Goal: Task Accomplishment & Management: Manage account settings

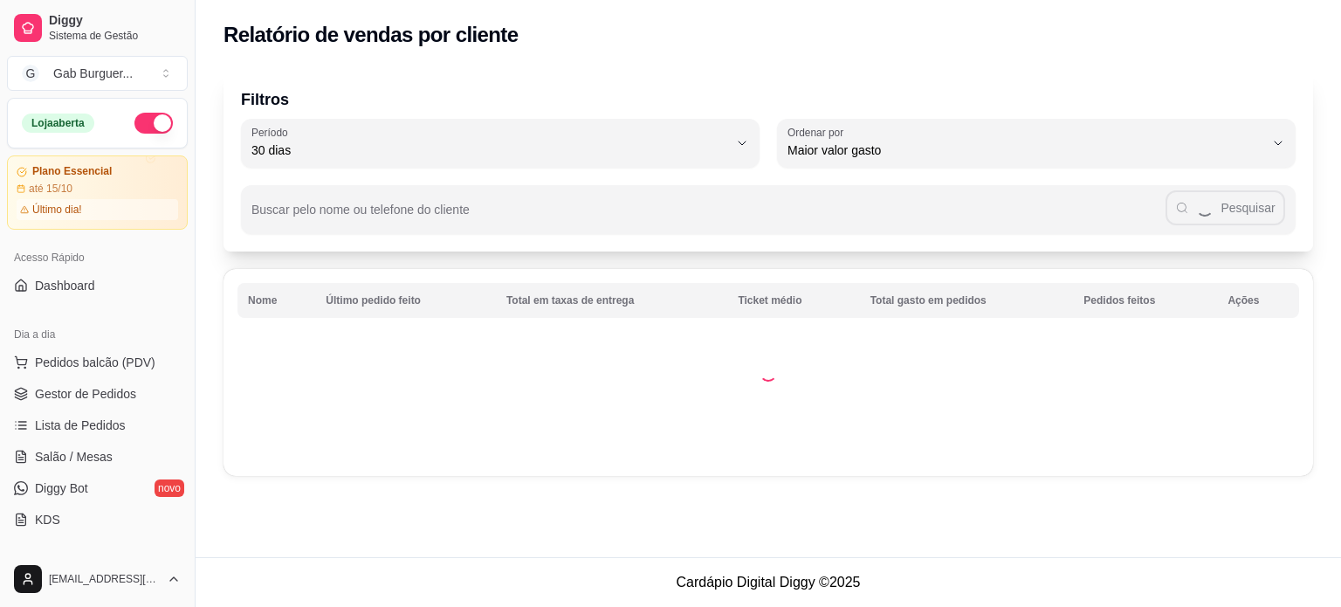
select select "30"
select select "HIGHEST_TOTAL_SPENT_WITH_ORDERS"
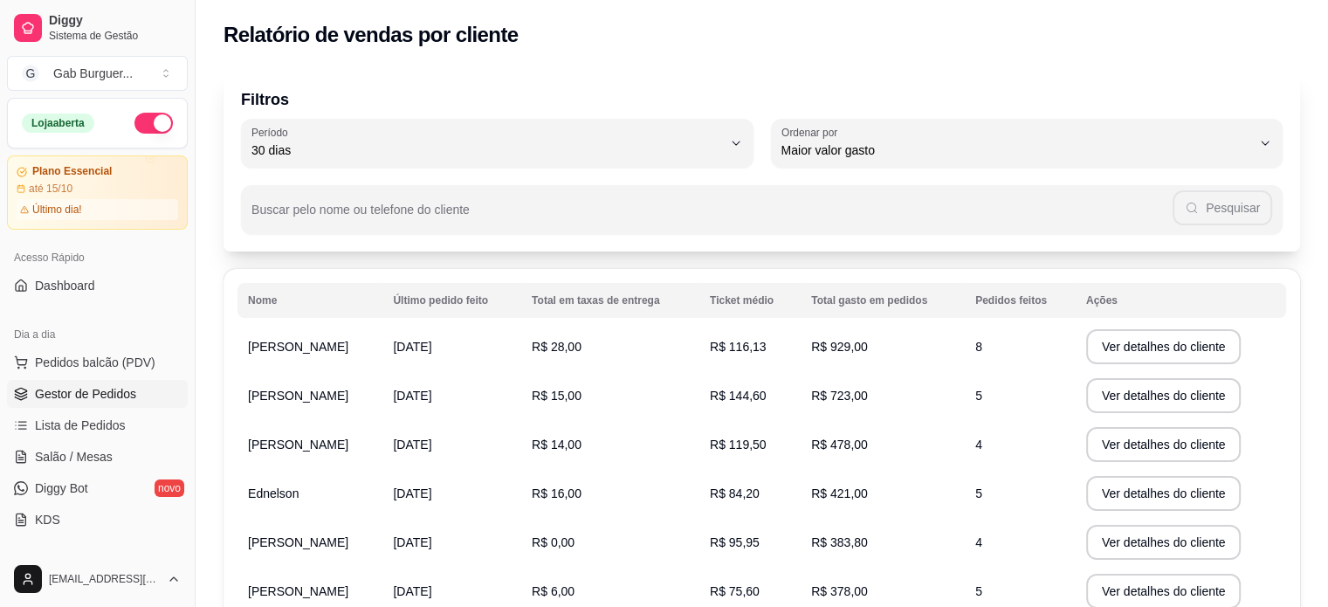
click at [73, 387] on span "Gestor de Pedidos" at bounding box center [85, 393] width 101 height 17
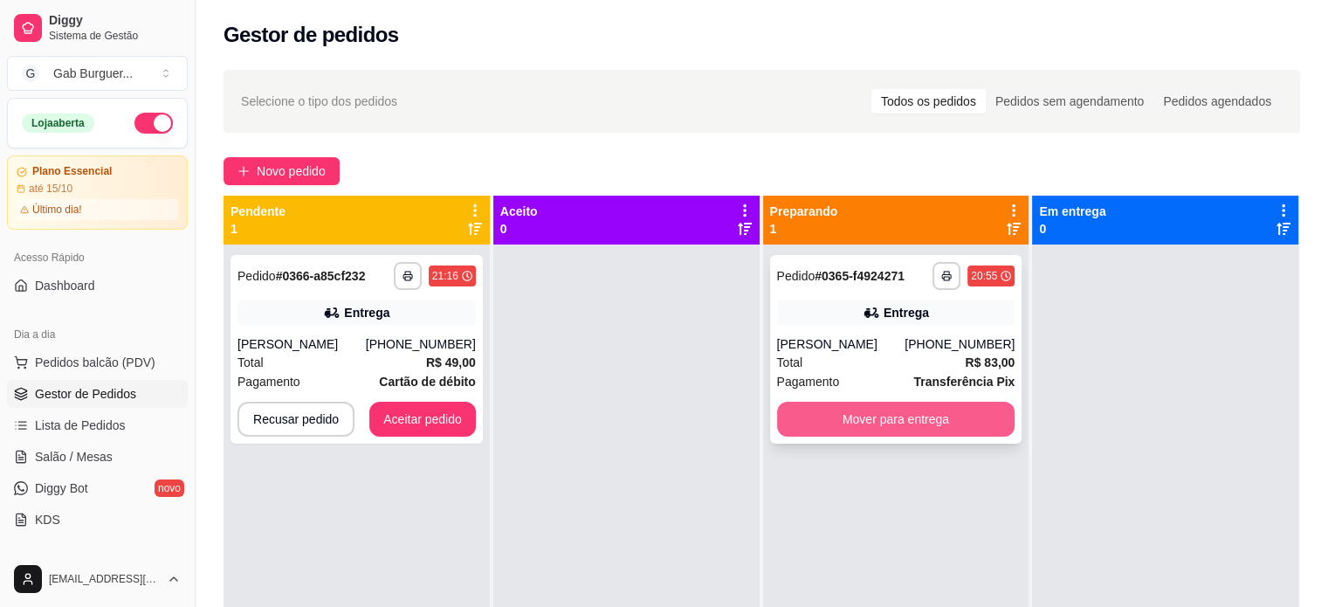
click at [986, 406] on button "Mover para entrega" at bounding box center [896, 419] width 238 height 35
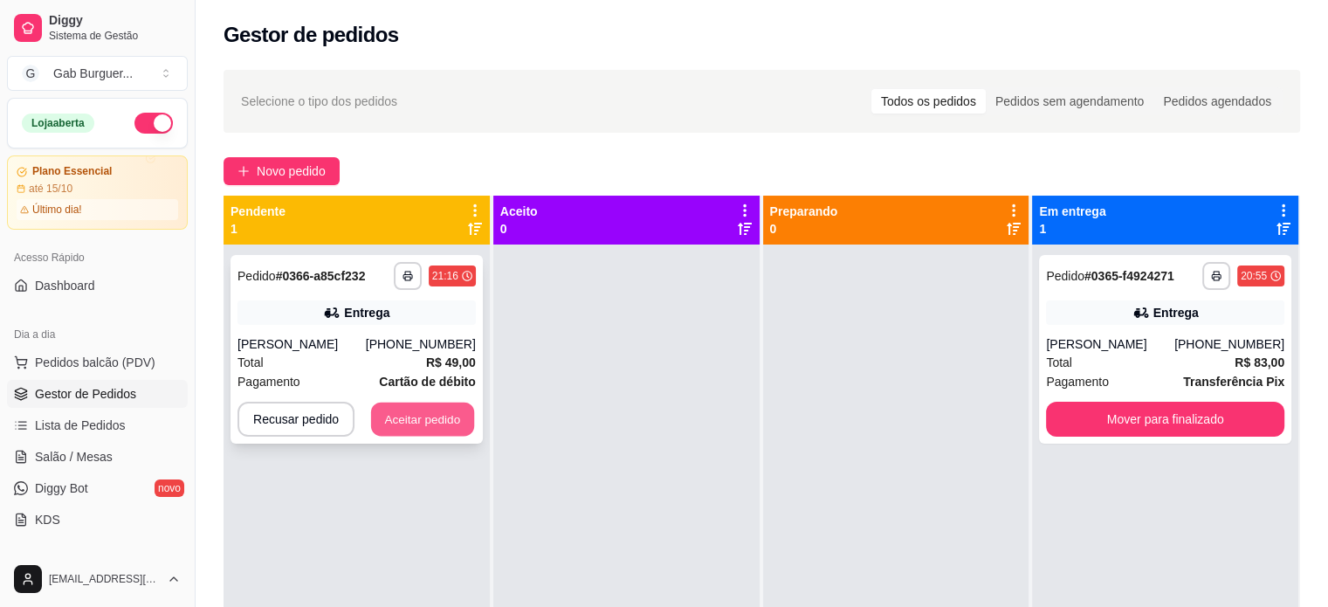
click at [463, 436] on button "Aceitar pedido" at bounding box center [422, 419] width 103 height 34
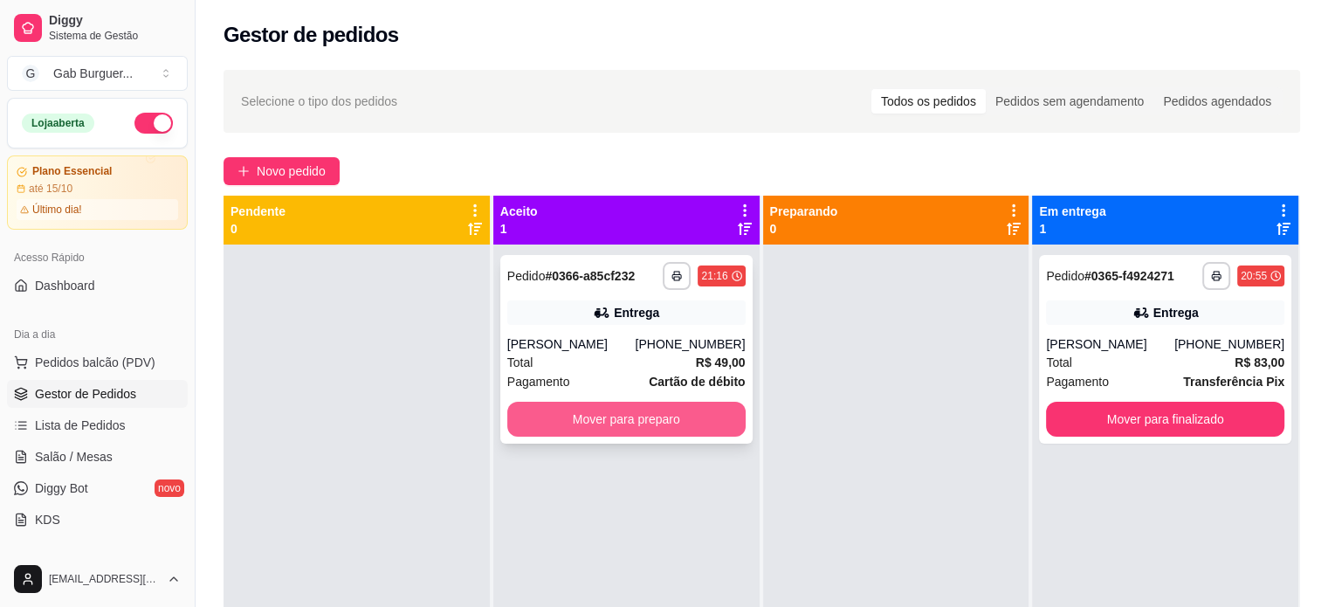
click at [632, 436] on button "Mover para preparo" at bounding box center [626, 419] width 238 height 35
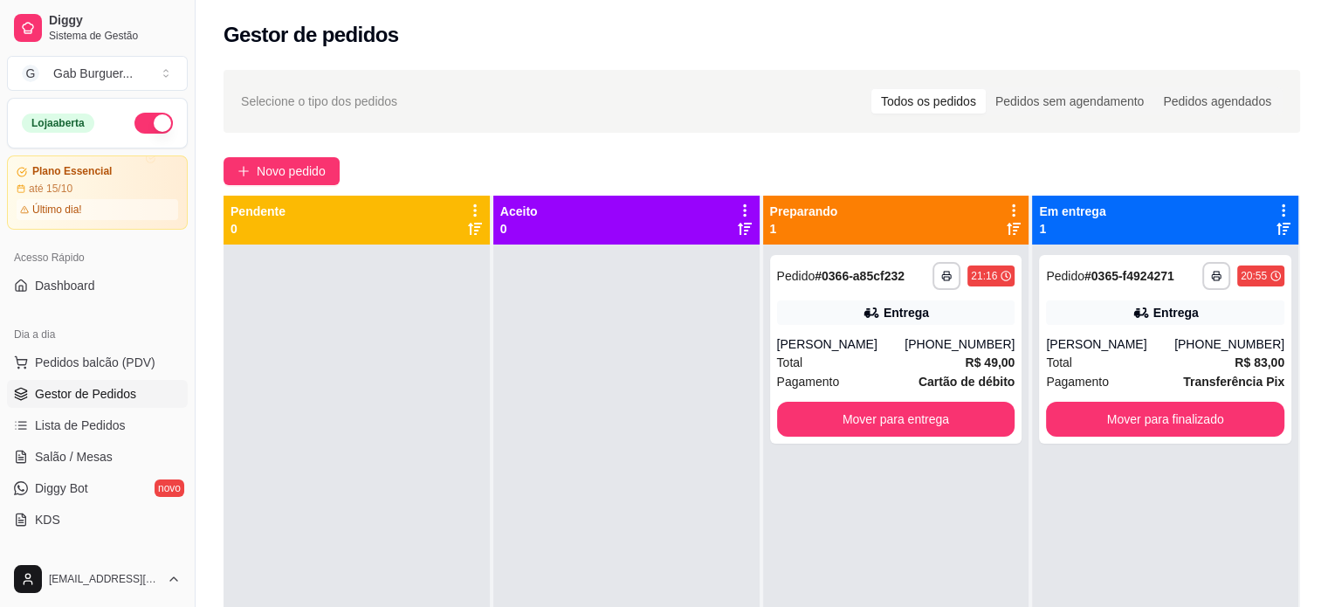
click at [670, 313] on div at bounding box center [626, 547] width 266 height 607
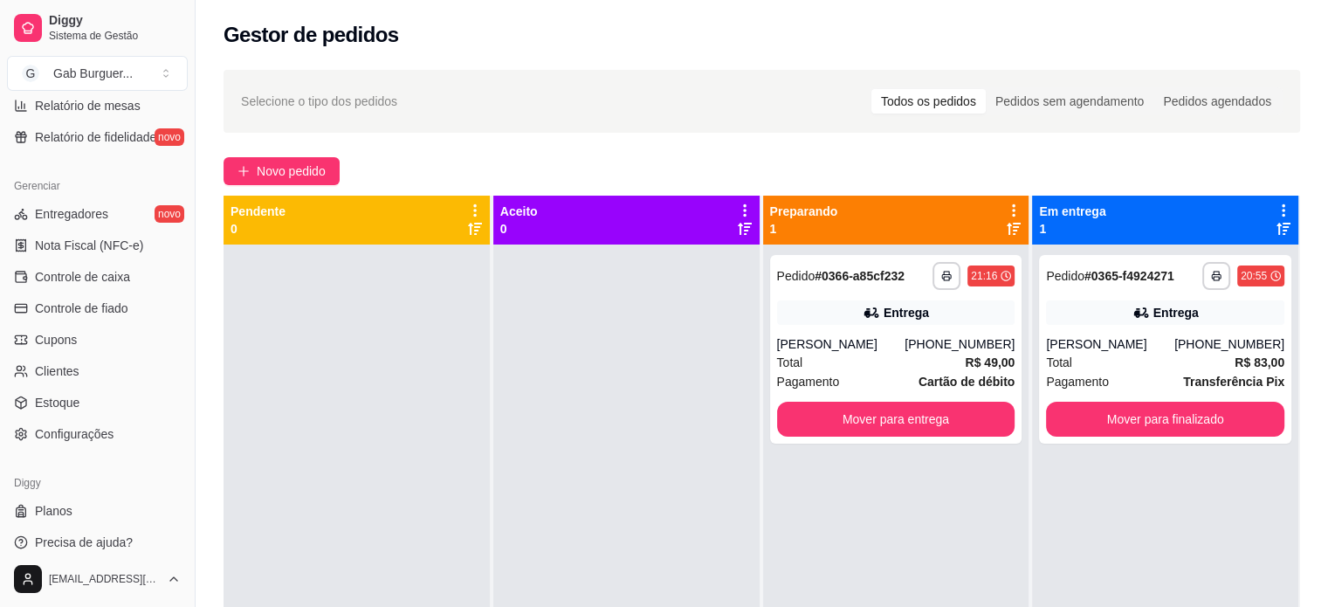
scroll to position [673, 0]
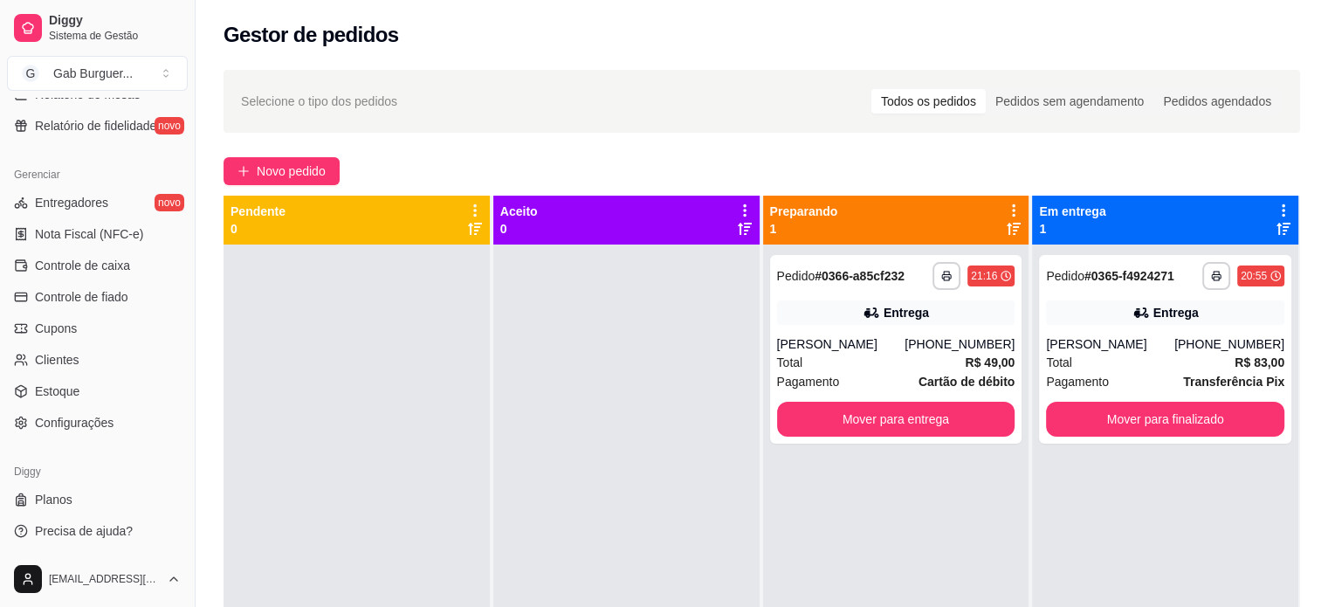
click at [45, 151] on div "Loja aberta Plano Essencial até 15/10 Último dia! Acesso Rápido Dashboard Dia a…" at bounding box center [97, 324] width 195 height 453
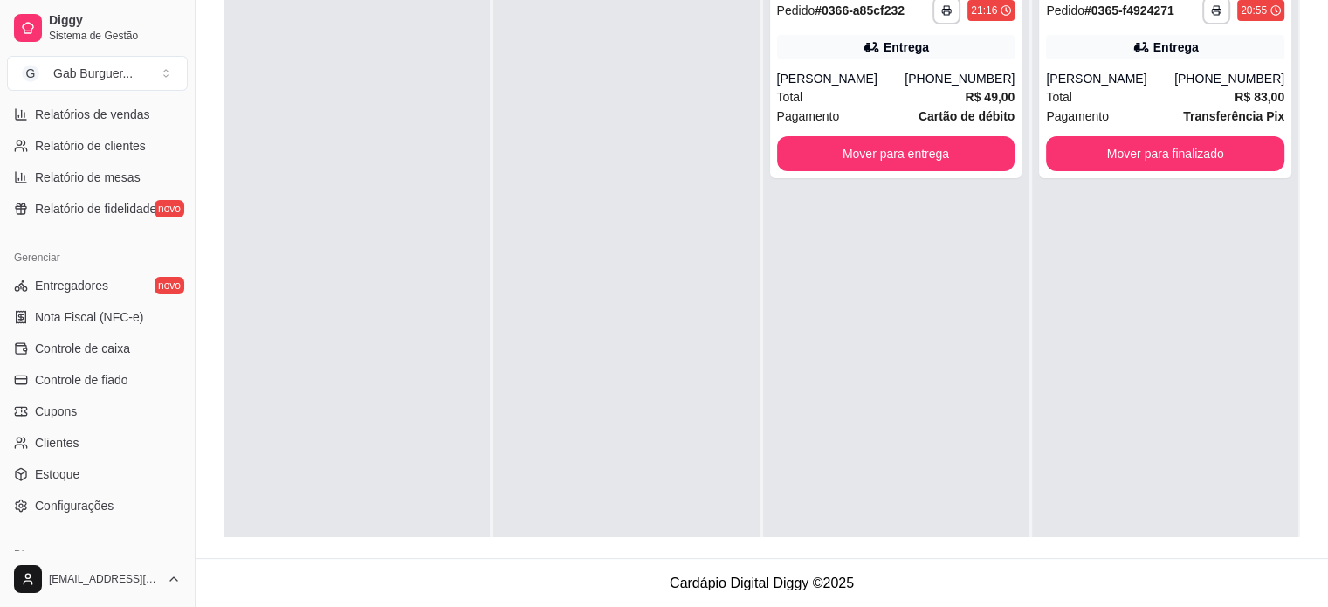
scroll to position [411, 0]
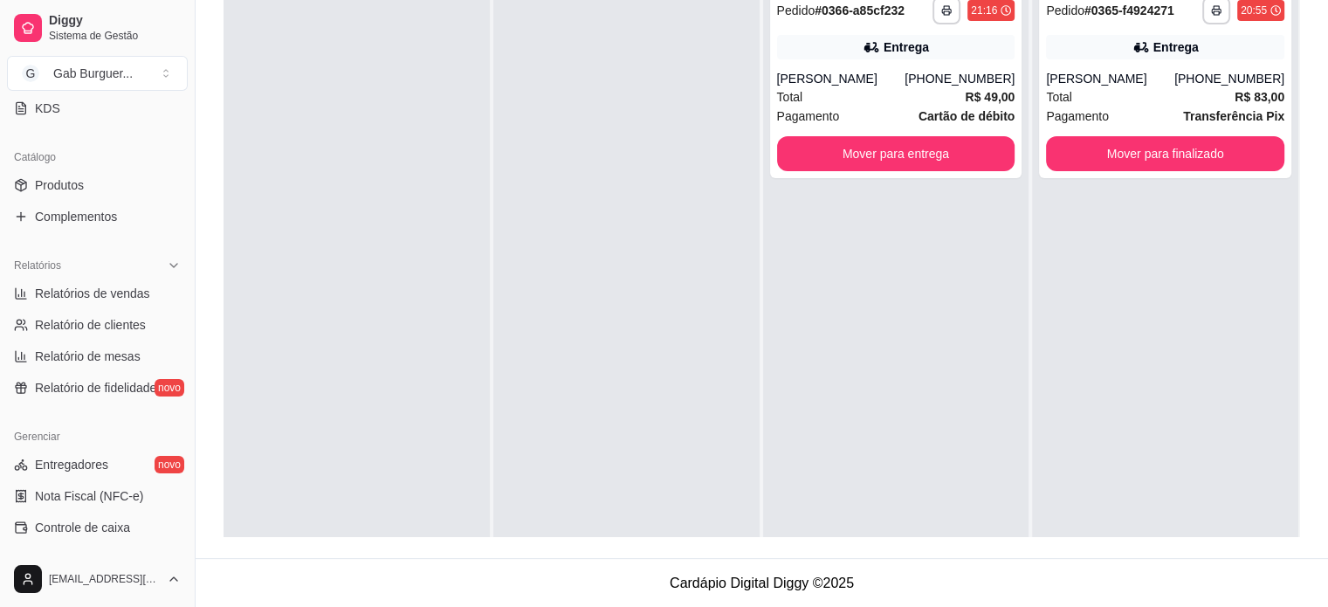
click at [81, 306] on ul "Relatórios de vendas Relatório de clientes Relatório de mesas Relatório de fide…" at bounding box center [97, 340] width 181 height 122
click at [84, 294] on span "Relatórios de vendas" at bounding box center [92, 293] width 115 height 17
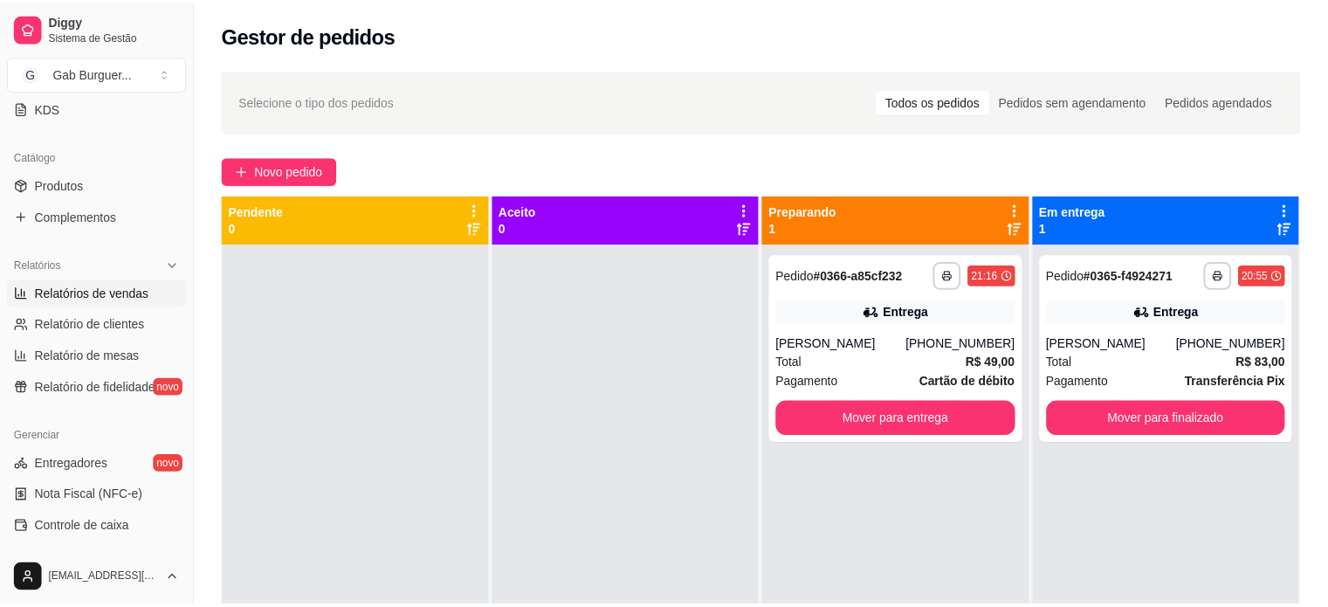
scroll to position [387, 0]
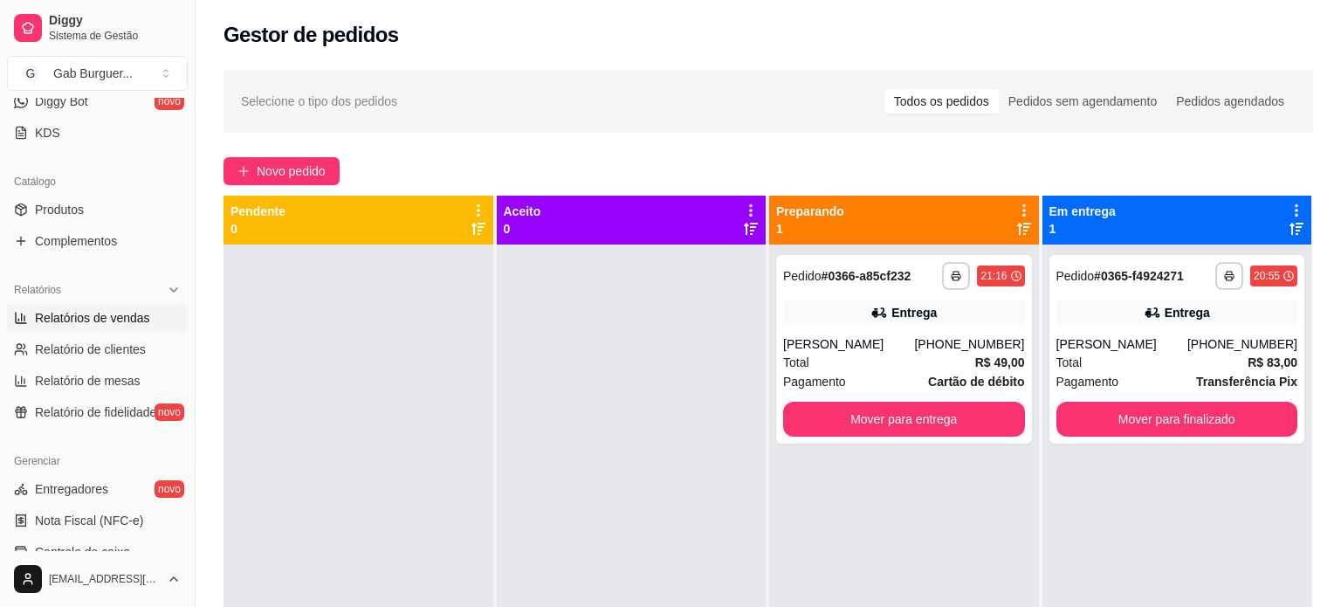
select select "ALL"
select select "0"
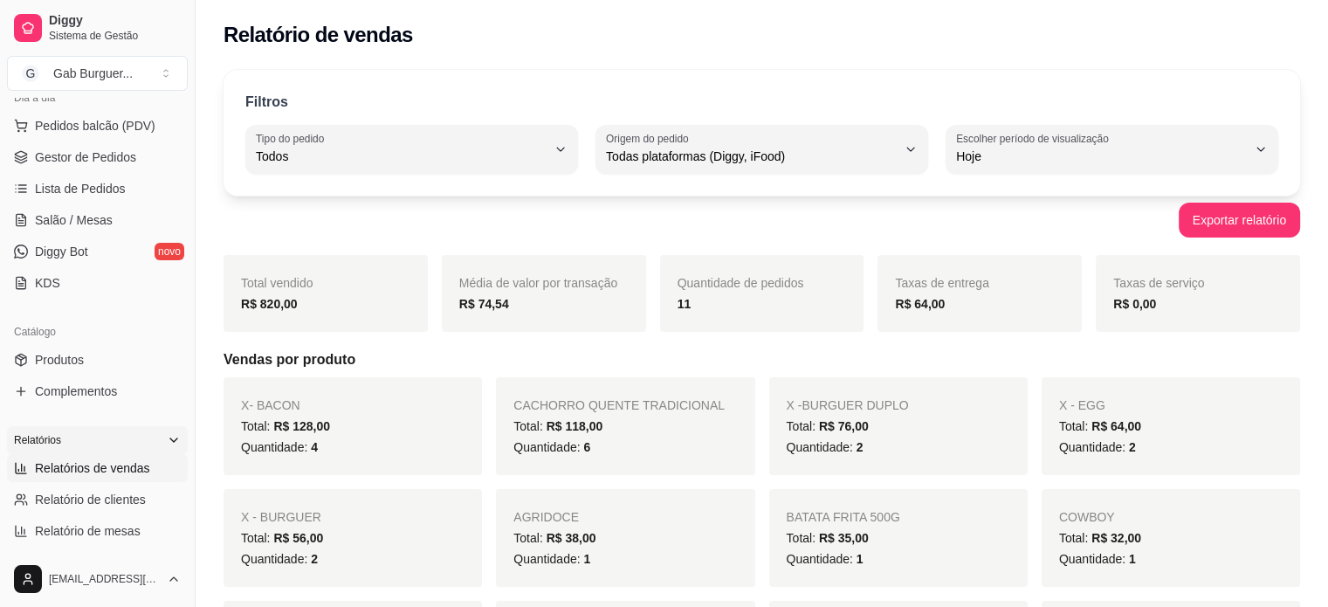
scroll to position [125, 0]
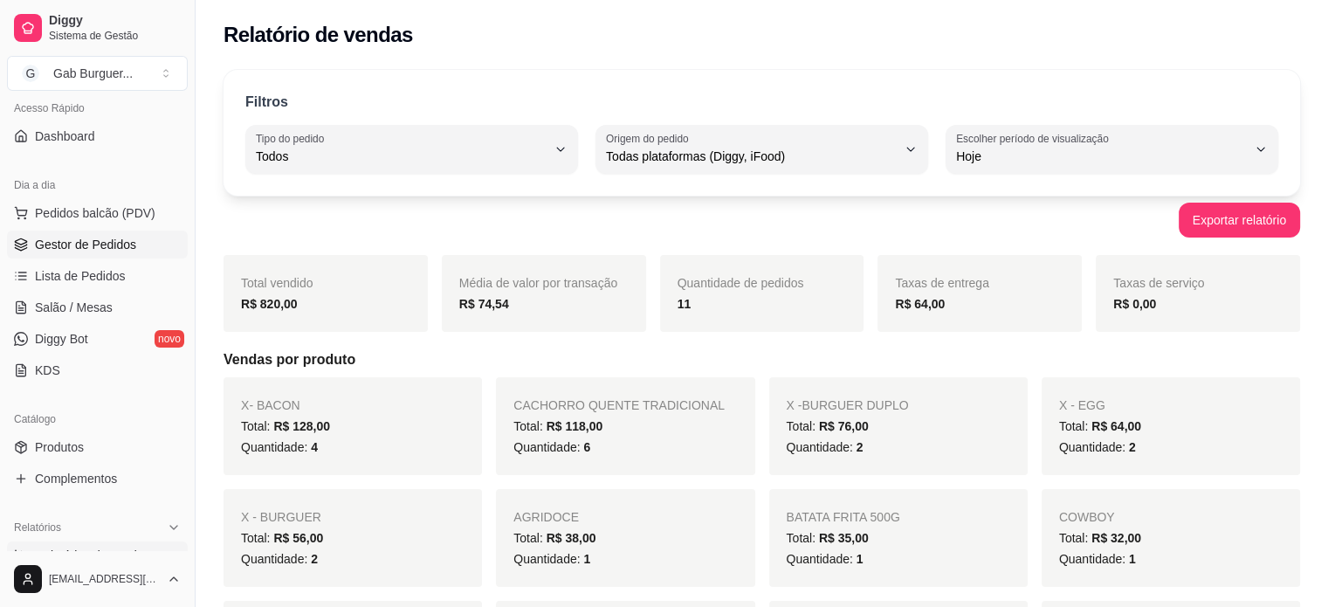
click at [102, 251] on span "Gestor de Pedidos" at bounding box center [85, 244] width 101 height 17
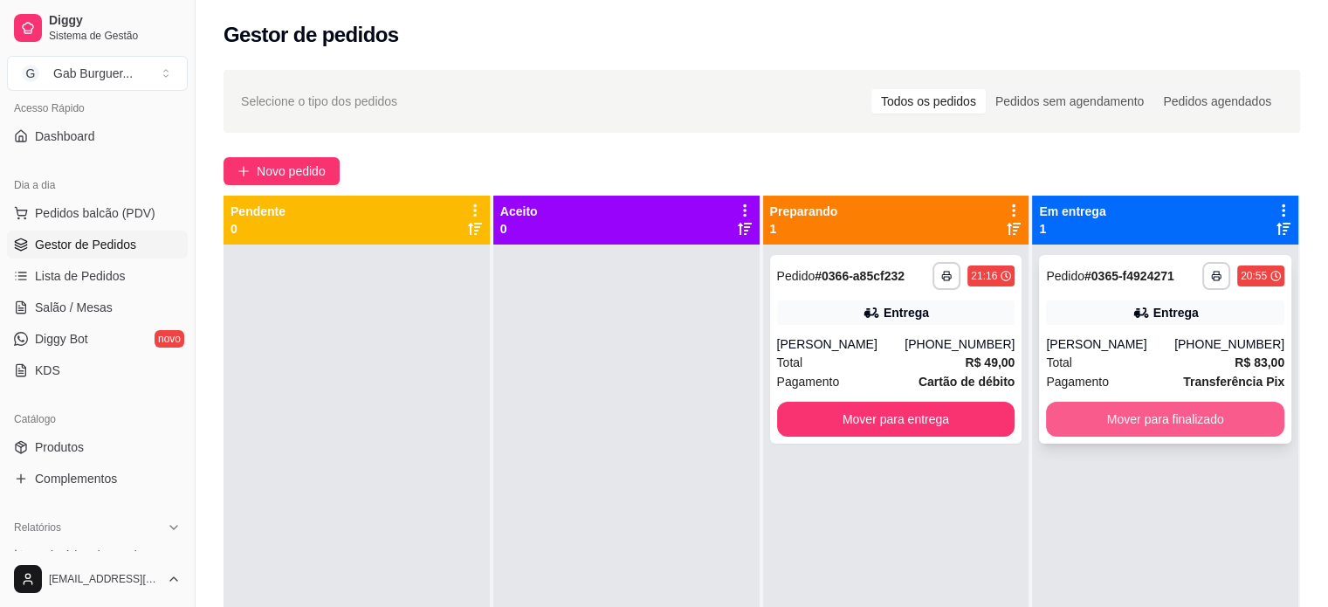
click at [1182, 427] on button "Mover para finalizado" at bounding box center [1165, 419] width 238 height 35
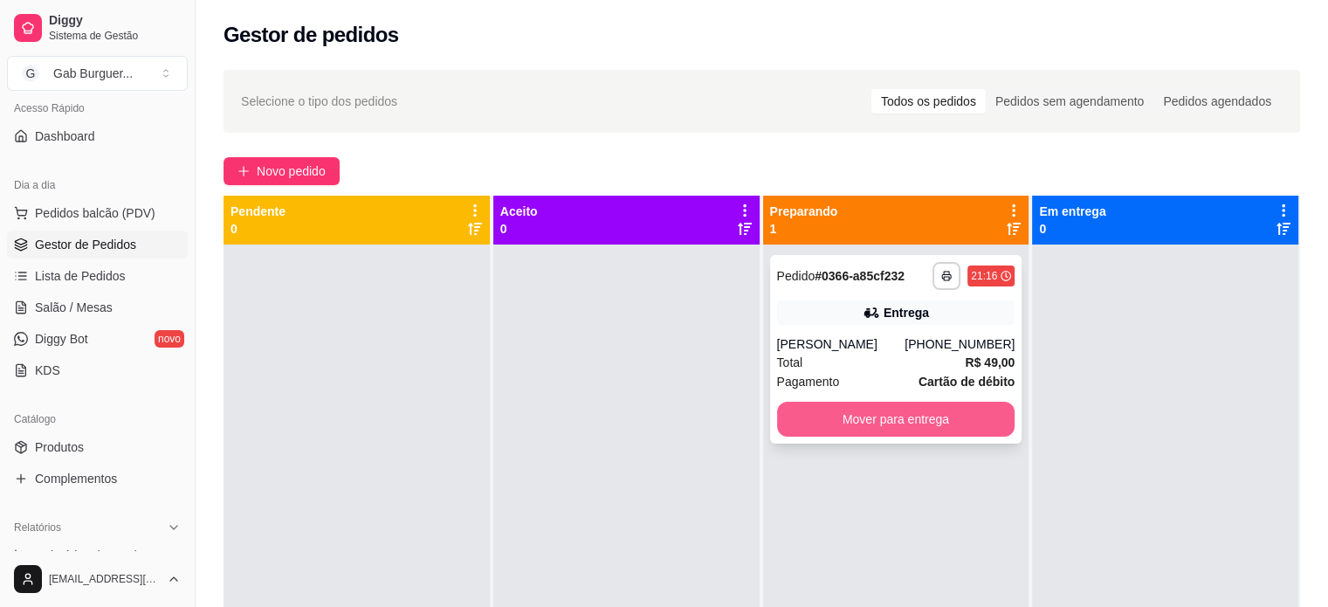
click at [929, 436] on button "Mover para entrega" at bounding box center [896, 419] width 238 height 35
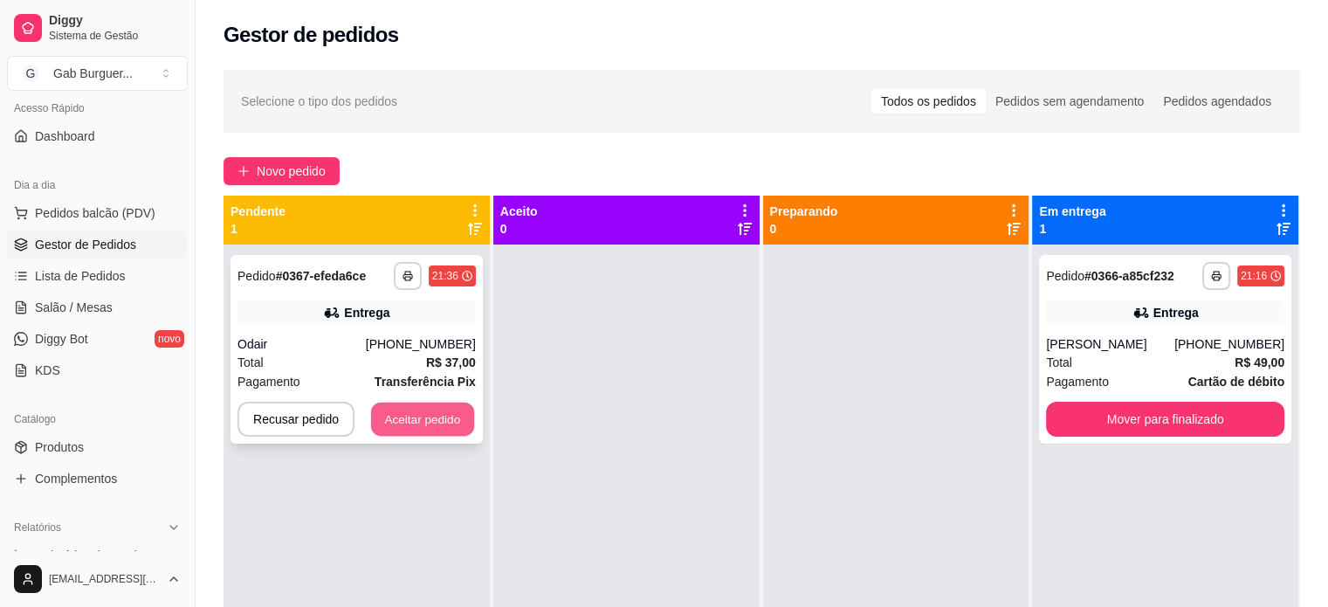
click at [430, 403] on button "Aceitar pedido" at bounding box center [422, 419] width 103 height 34
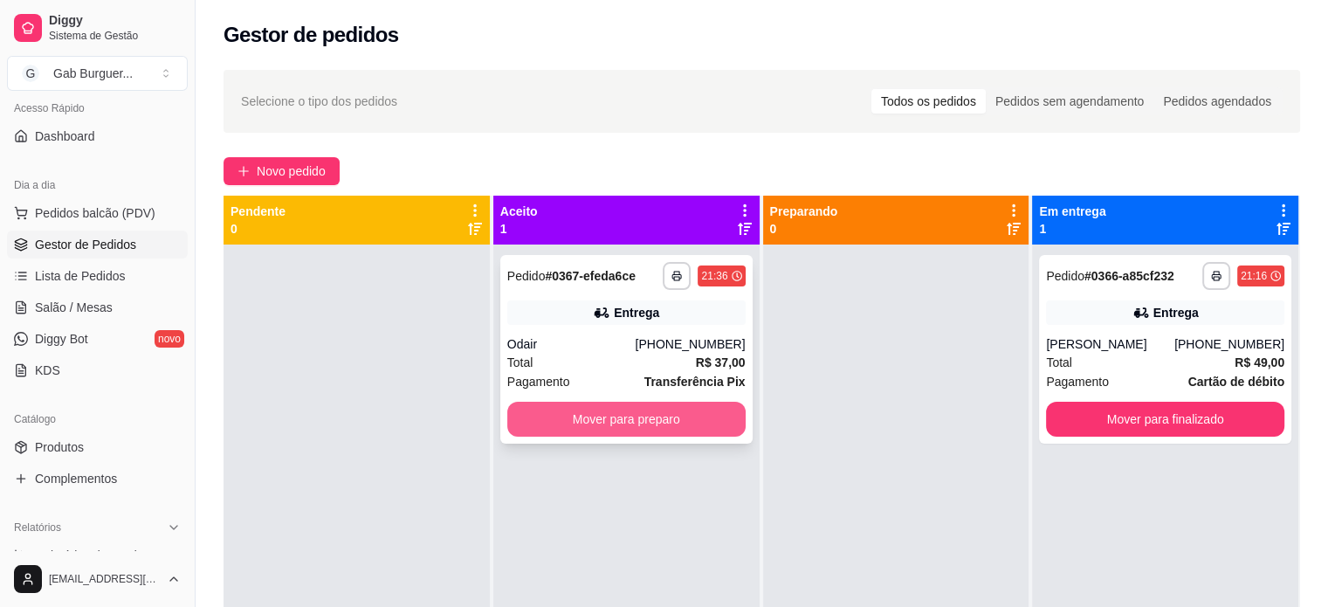
click at [621, 418] on button "Mover para preparo" at bounding box center [626, 419] width 238 height 35
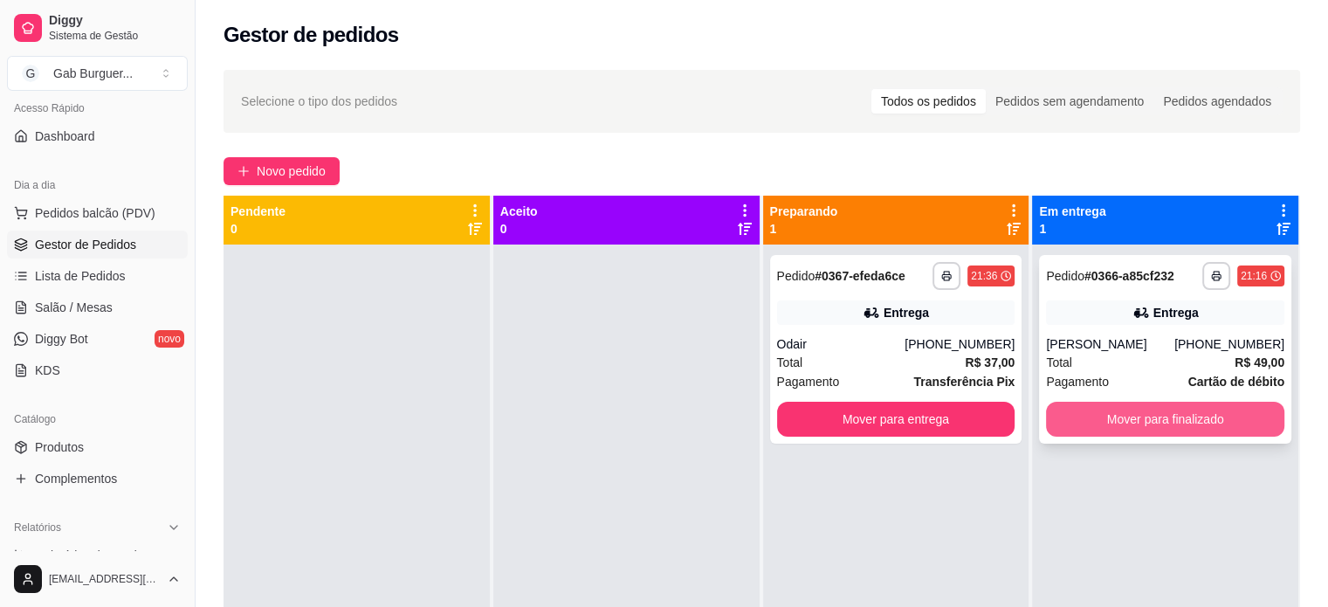
click at [1142, 428] on button "Mover para finalizado" at bounding box center [1165, 419] width 238 height 35
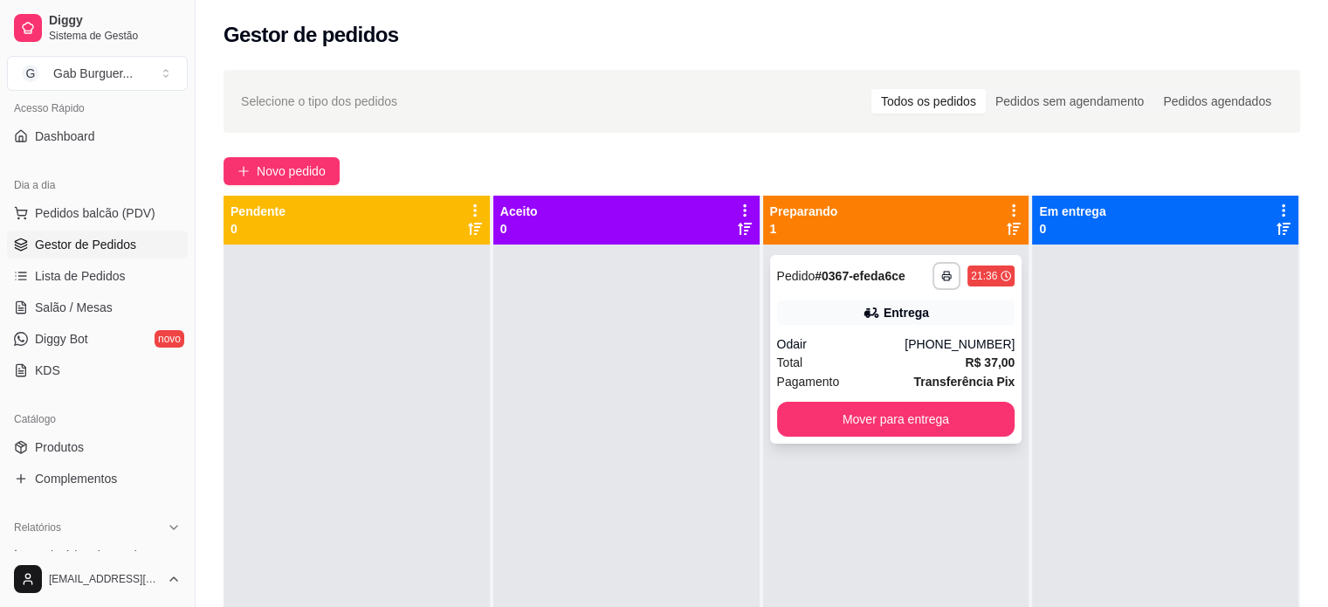
click at [975, 267] on div "21:36" at bounding box center [990, 275] width 47 height 21
click at [953, 416] on button "Mover para entrega" at bounding box center [896, 419] width 238 height 35
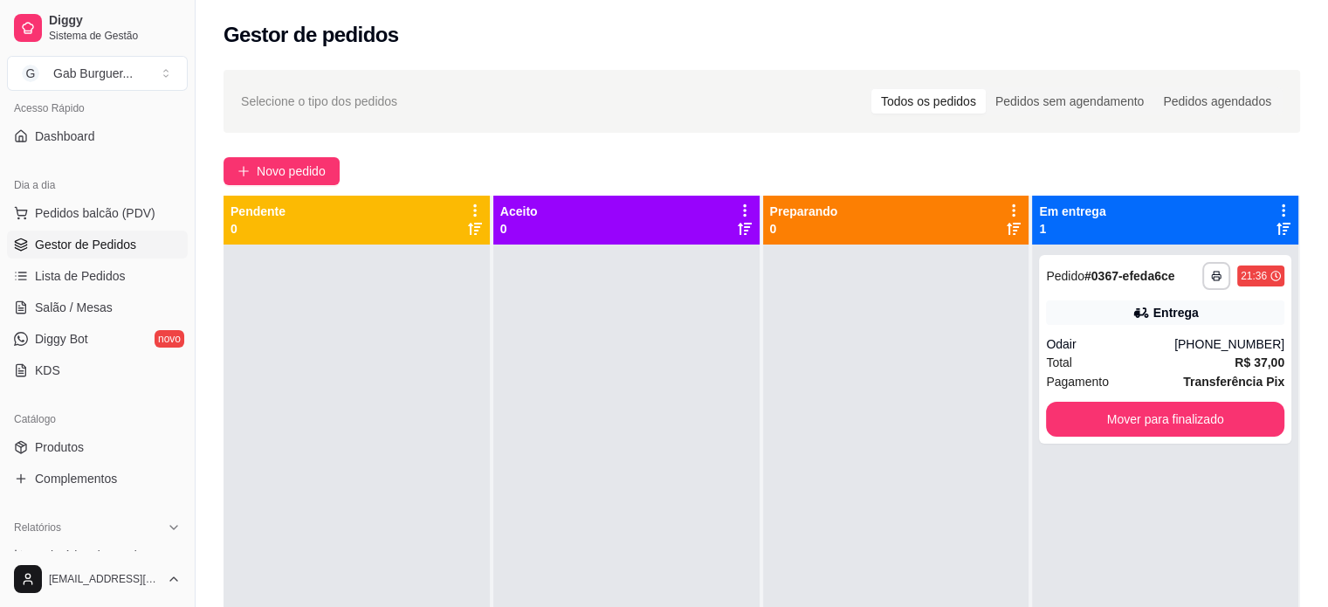
click at [945, 438] on div at bounding box center [896, 547] width 266 height 607
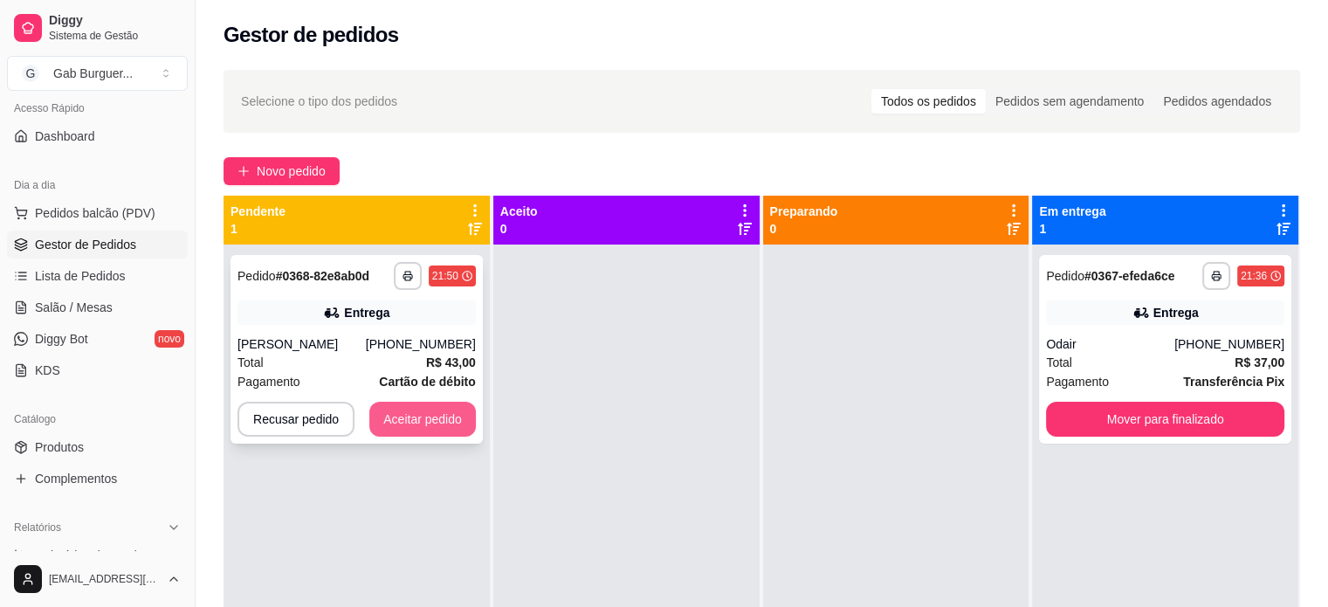
click at [436, 413] on button "Aceitar pedido" at bounding box center [422, 419] width 107 height 35
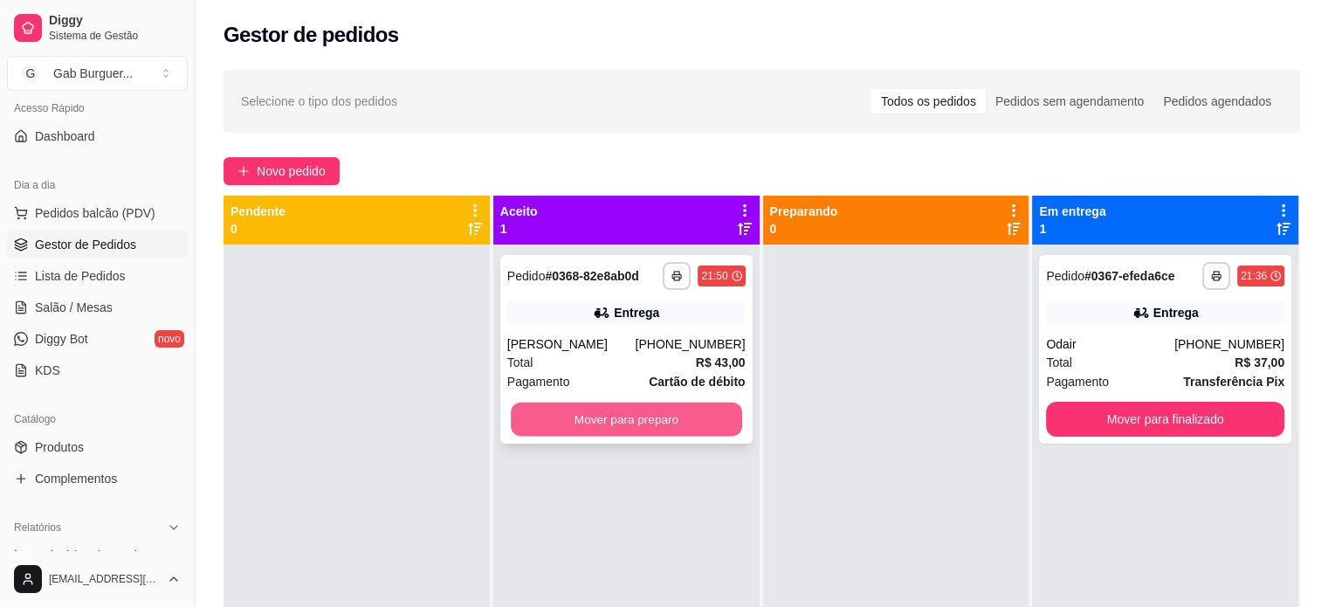
click at [608, 413] on button "Mover para preparo" at bounding box center [626, 419] width 231 height 34
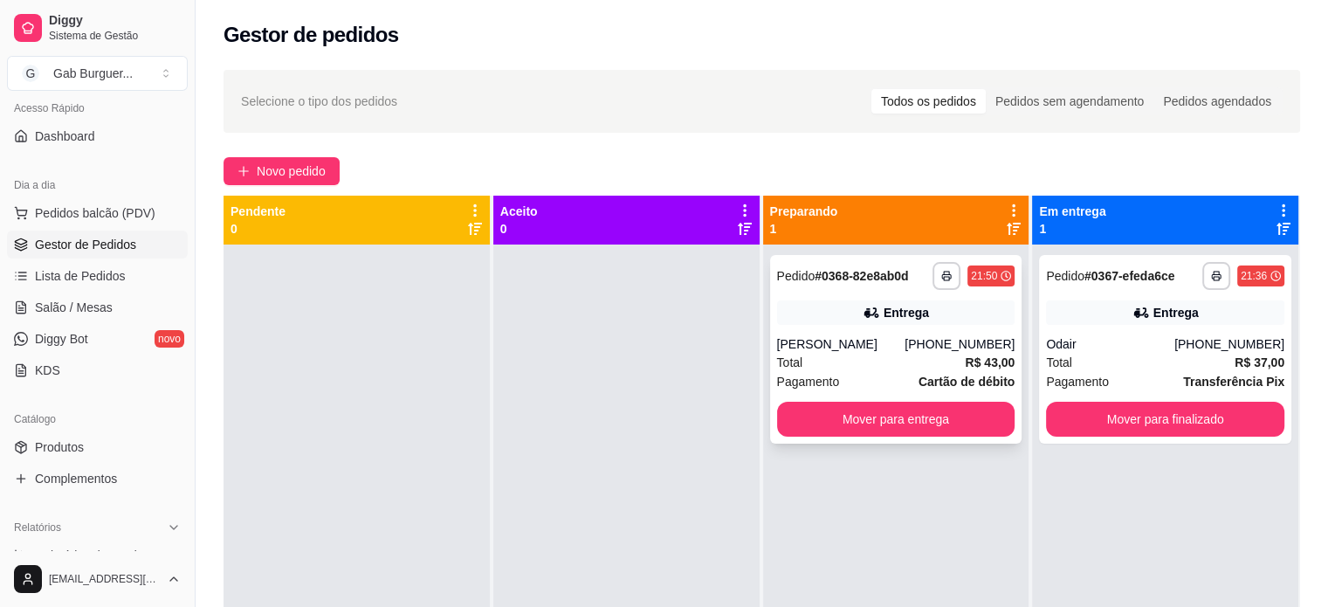
click at [845, 333] on div "**********" at bounding box center [896, 349] width 252 height 189
drag, startPoint x: 691, startPoint y: 333, endPoint x: 695, endPoint y: 319, distance: 15.2
click at [685, 324] on div at bounding box center [626, 547] width 266 height 607
click at [733, 265] on div at bounding box center [626, 547] width 266 height 607
click at [1243, 274] on div "21:36" at bounding box center [1253, 276] width 26 height 14
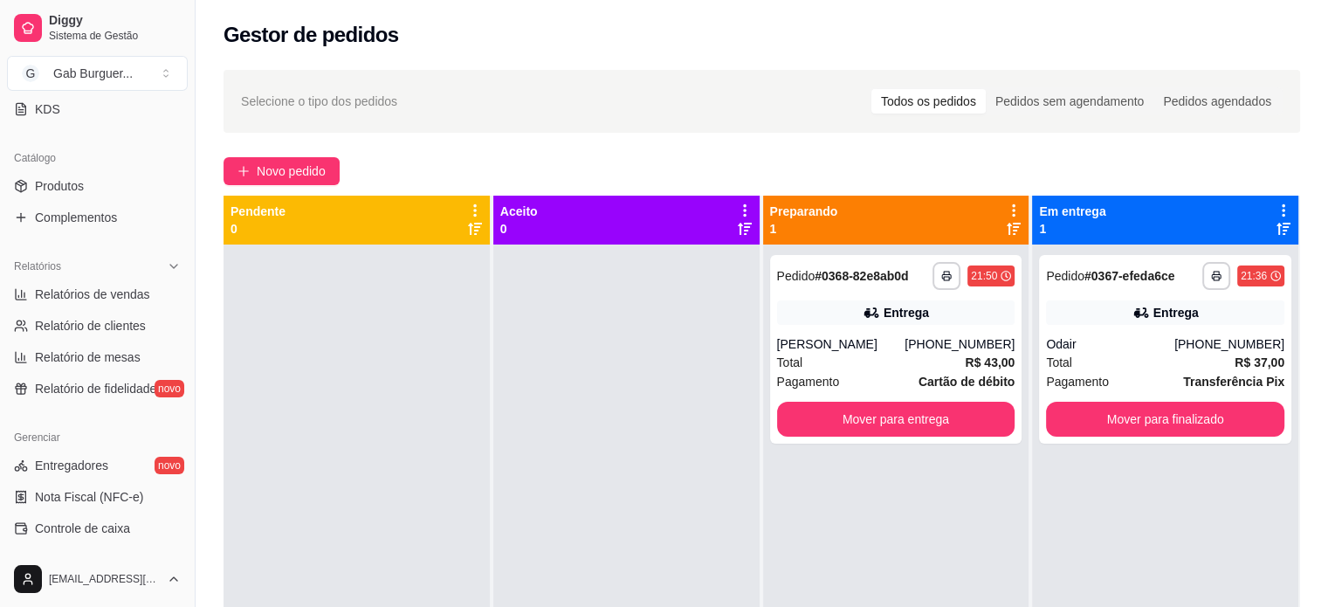
scroll to position [387, 0]
click at [112, 297] on span "Relatórios de vendas" at bounding box center [92, 293] width 115 height 17
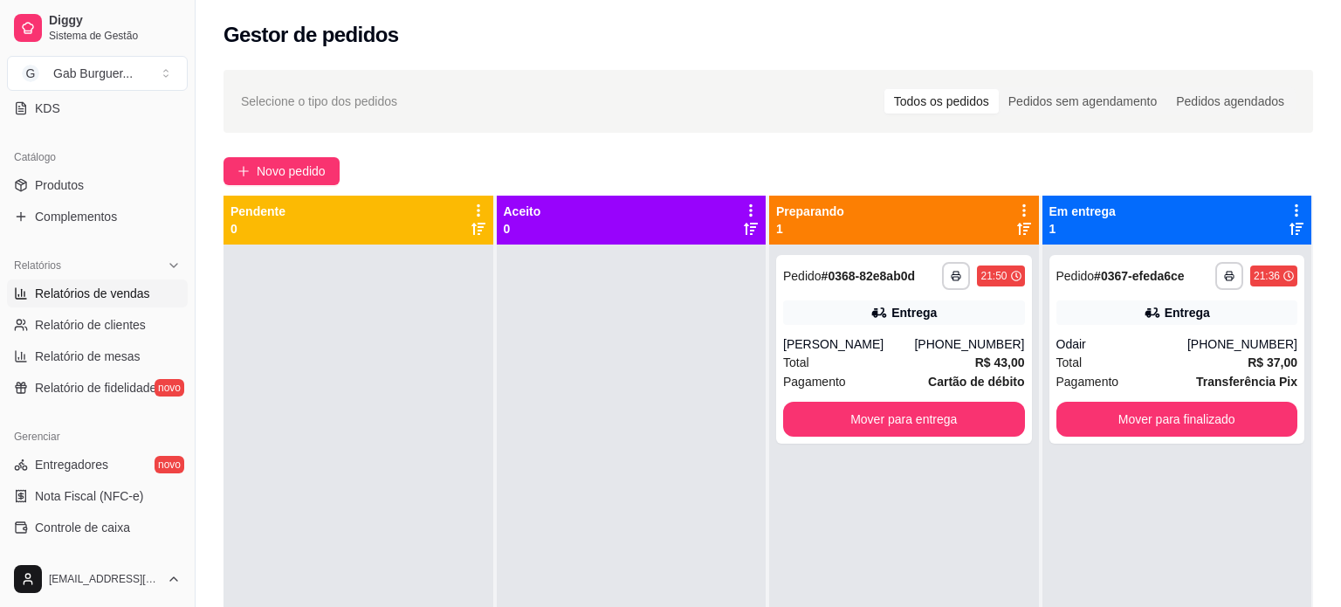
select select "ALL"
select select "0"
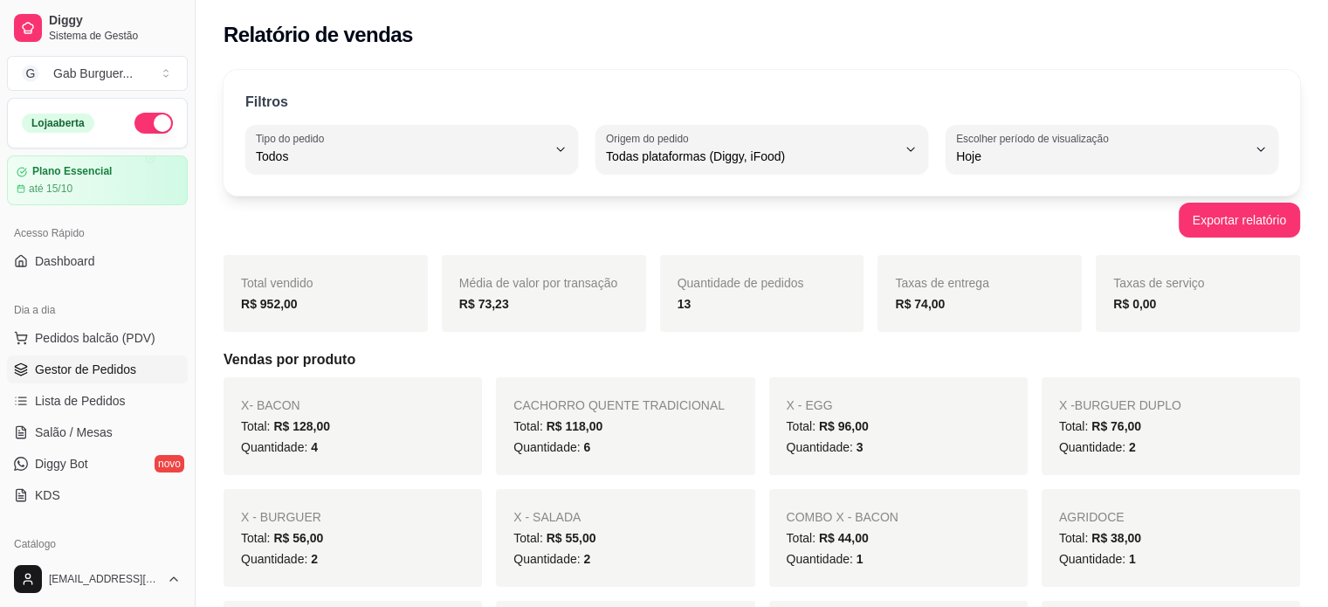
click at [119, 363] on span "Gestor de Pedidos" at bounding box center [85, 369] width 101 height 17
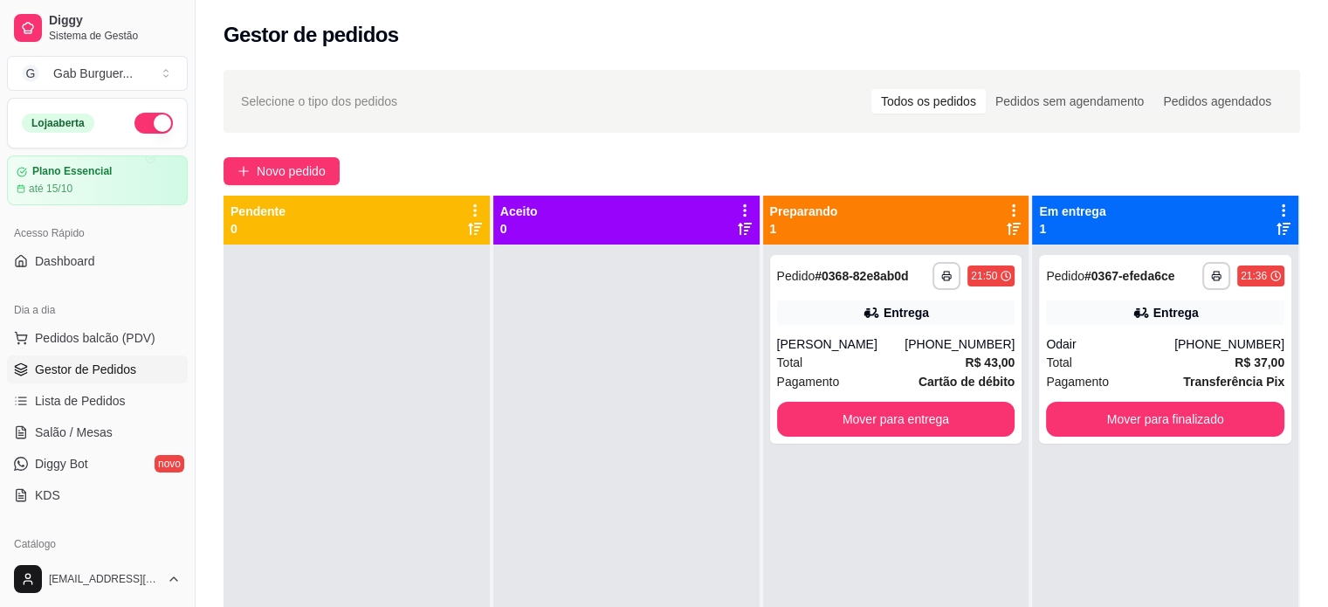
click at [263, 334] on div at bounding box center [356, 547] width 266 height 607
click at [893, 407] on button "Mover para entrega" at bounding box center [895, 419] width 231 height 34
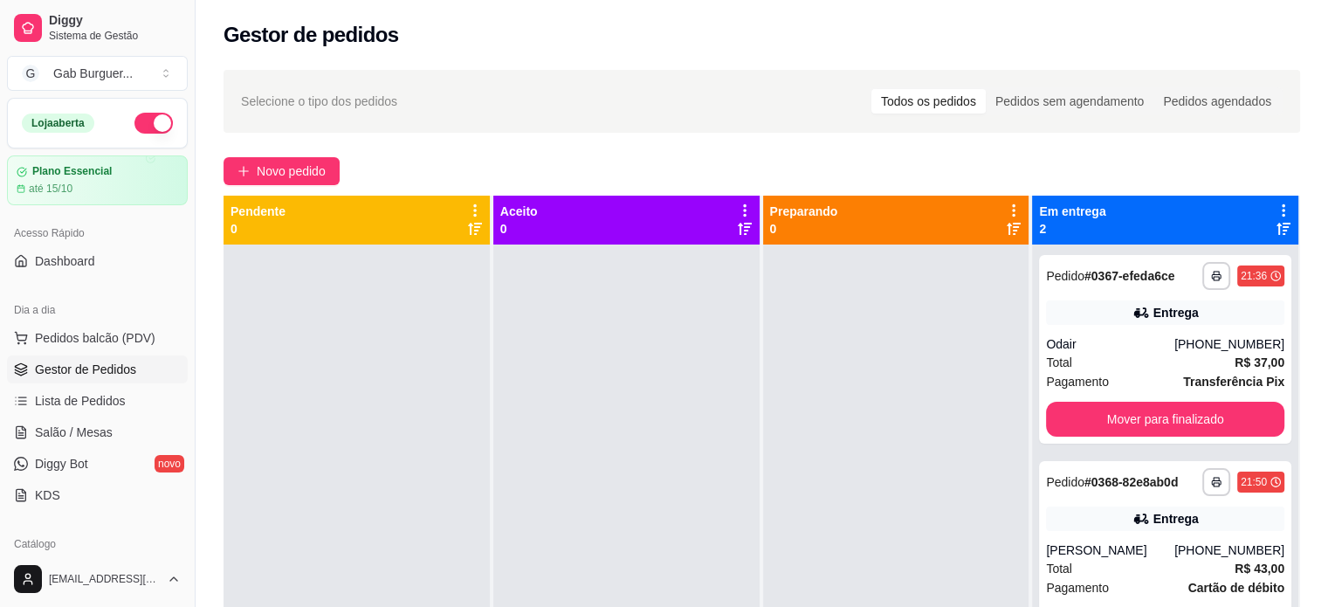
drag, startPoint x: 642, startPoint y: 341, endPoint x: 660, endPoint y: 336, distance: 19.1
click at [655, 338] on div at bounding box center [626, 547] width 266 height 607
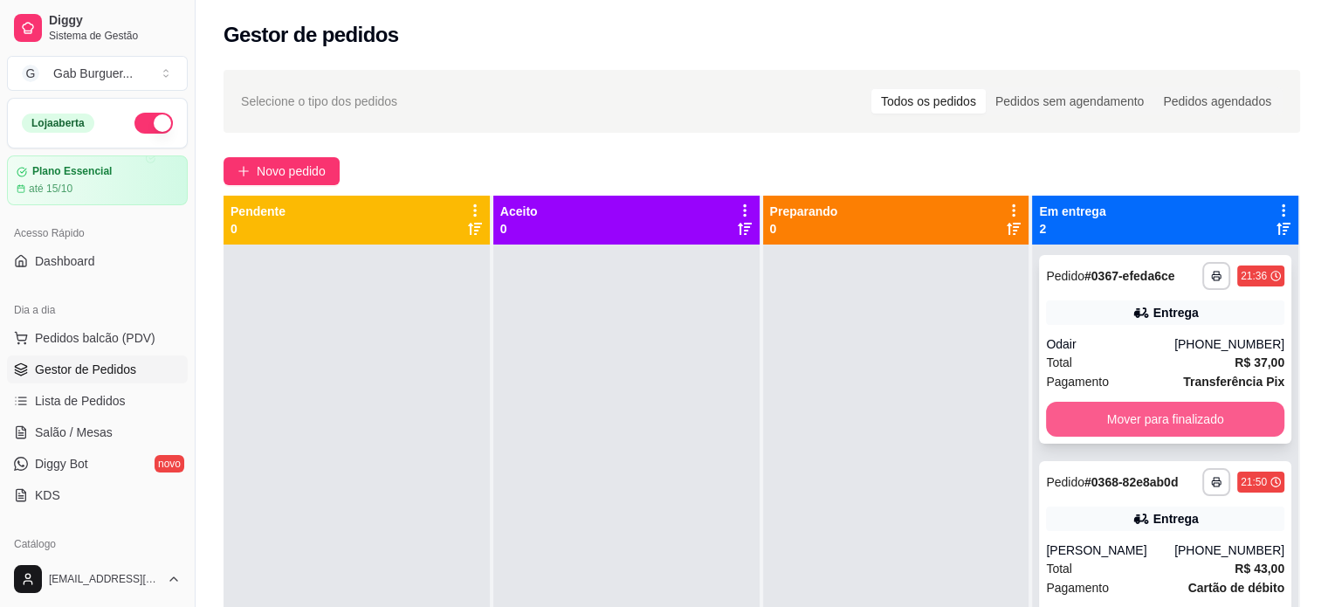
click at [1205, 432] on button "Mover para finalizado" at bounding box center [1165, 419] width 238 height 35
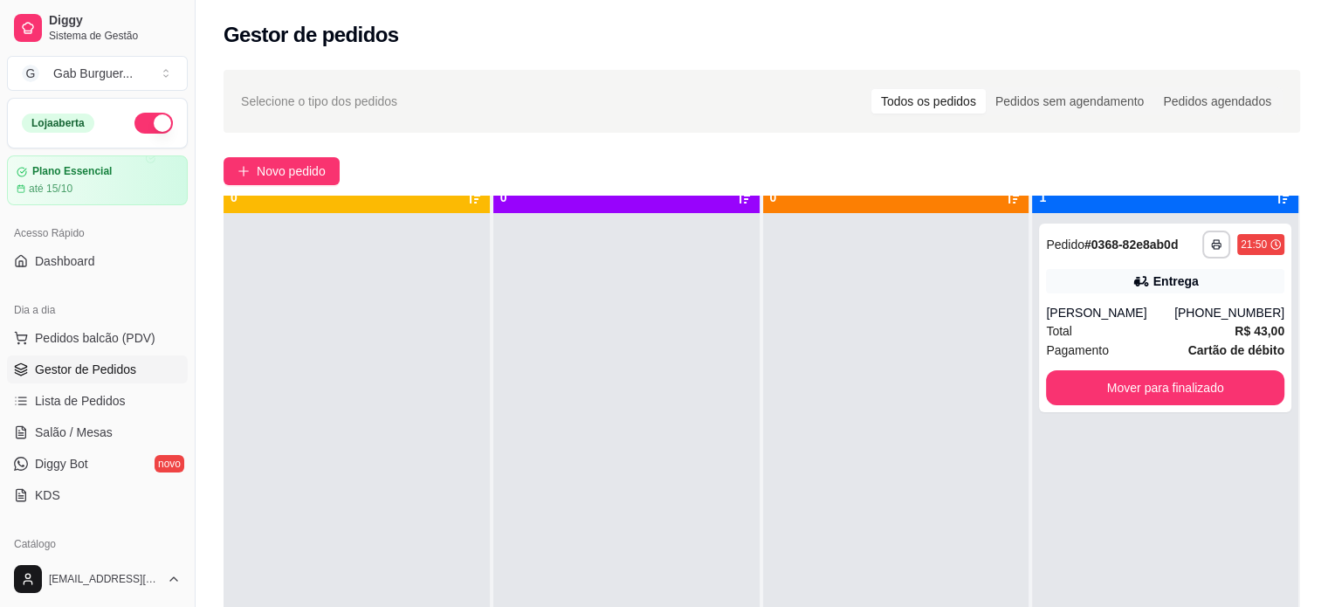
scroll to position [49, 0]
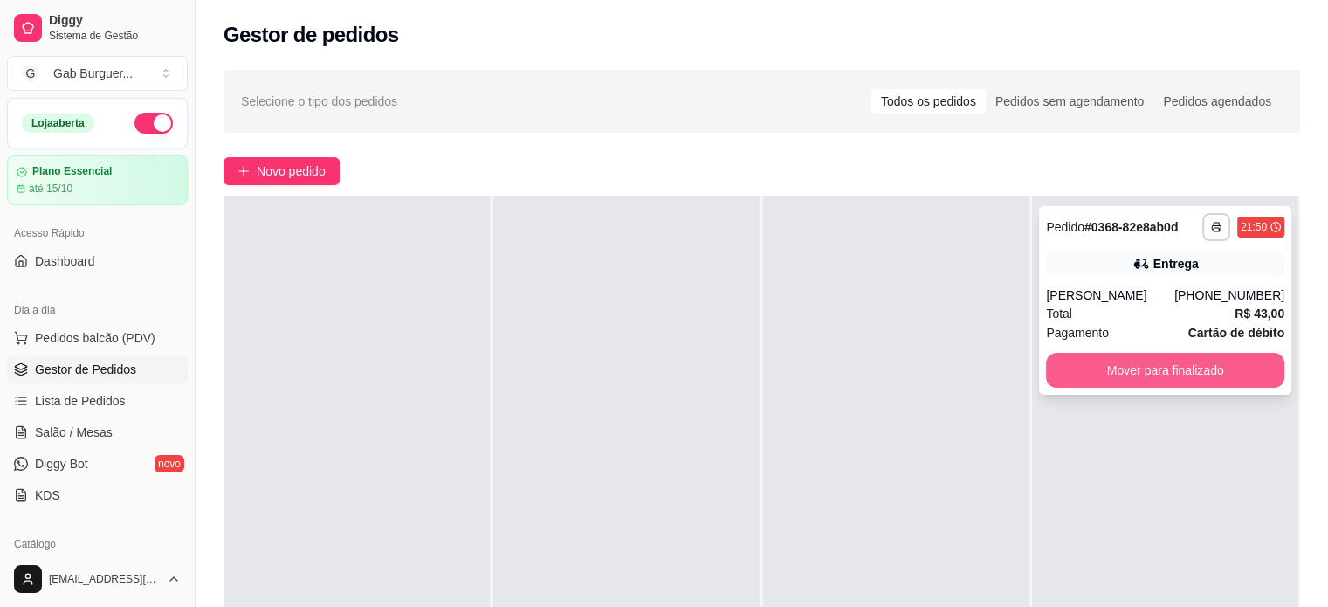
click at [1122, 381] on button "Mover para finalizado" at bounding box center [1165, 370] width 238 height 35
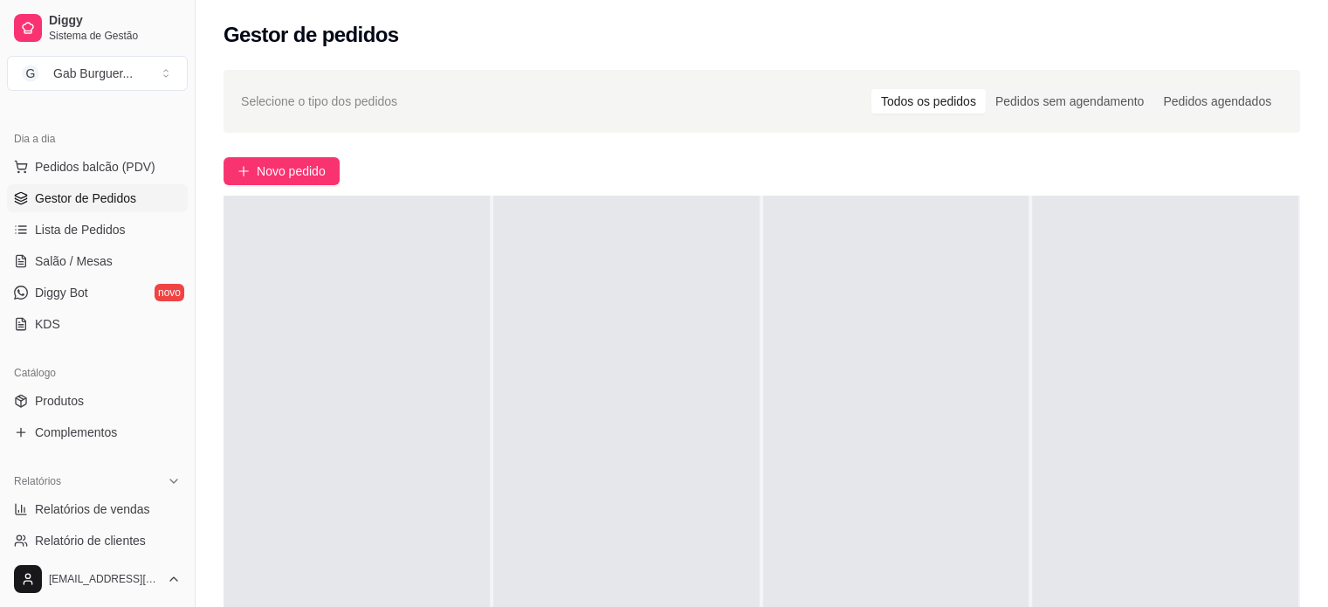
scroll to position [175, 0]
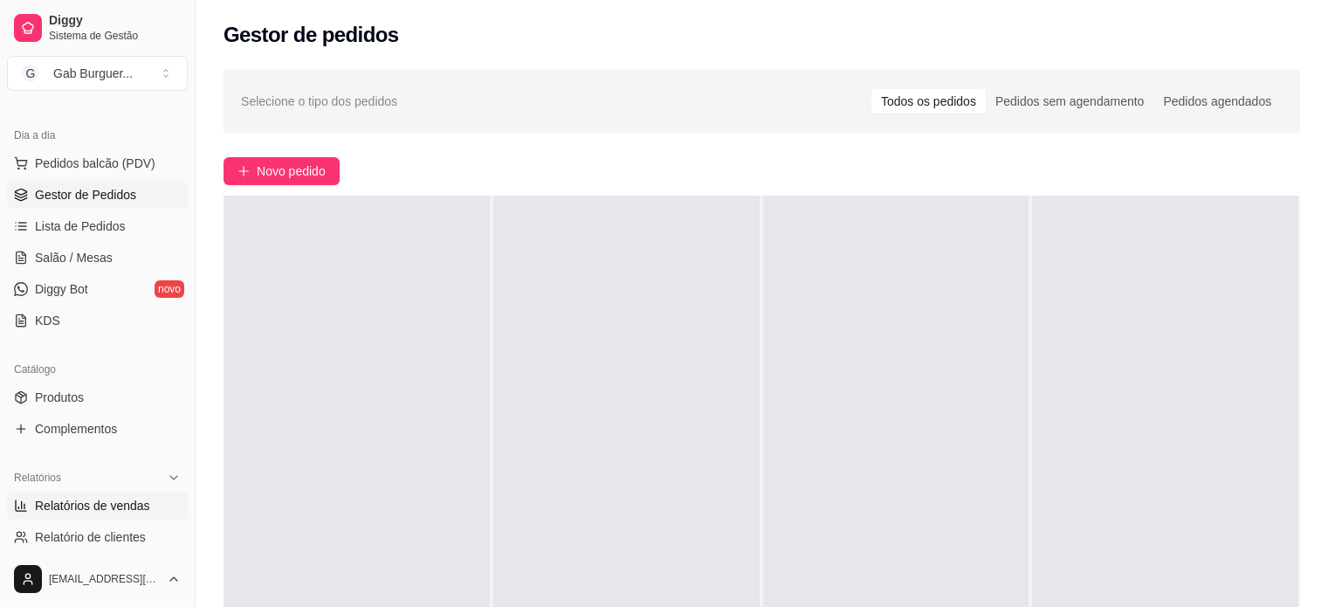
click at [58, 509] on span "Relatórios de vendas" at bounding box center [92, 505] width 115 height 17
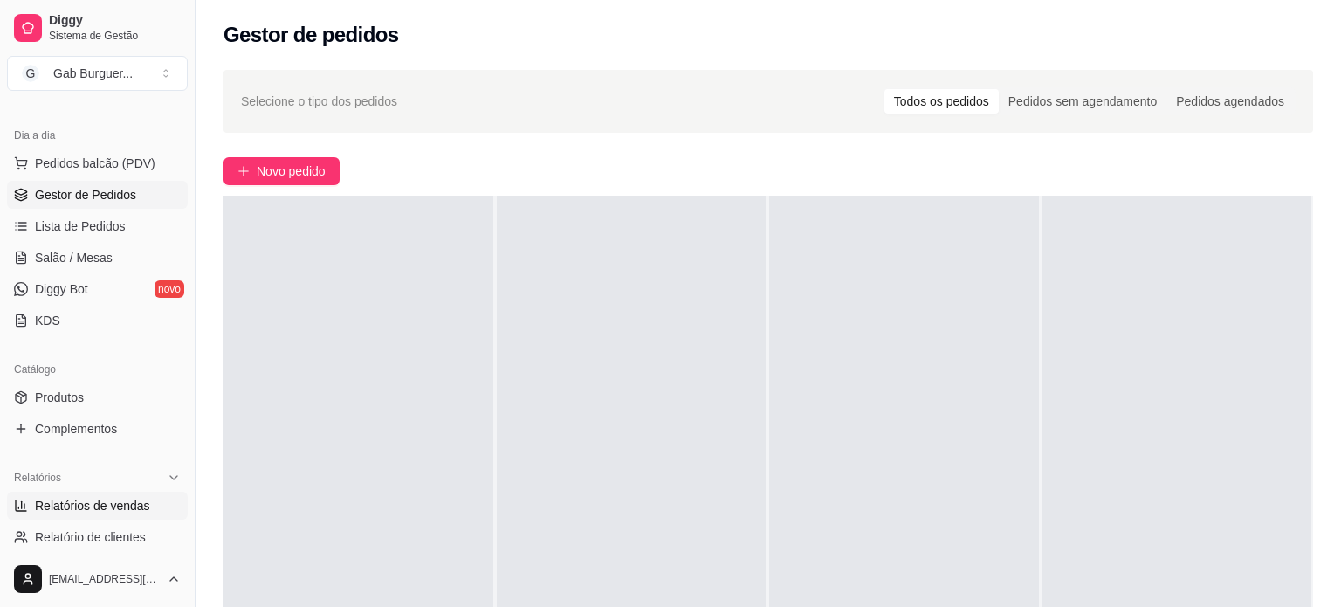
select select "ALL"
select select "0"
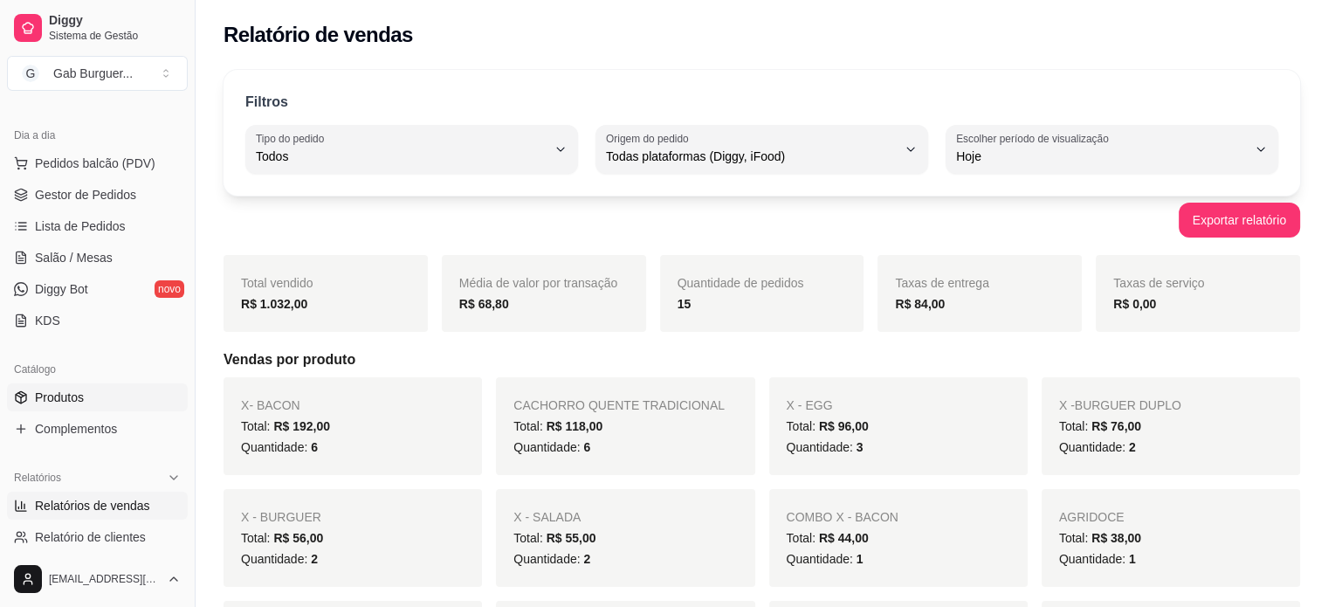
scroll to position [87, 0]
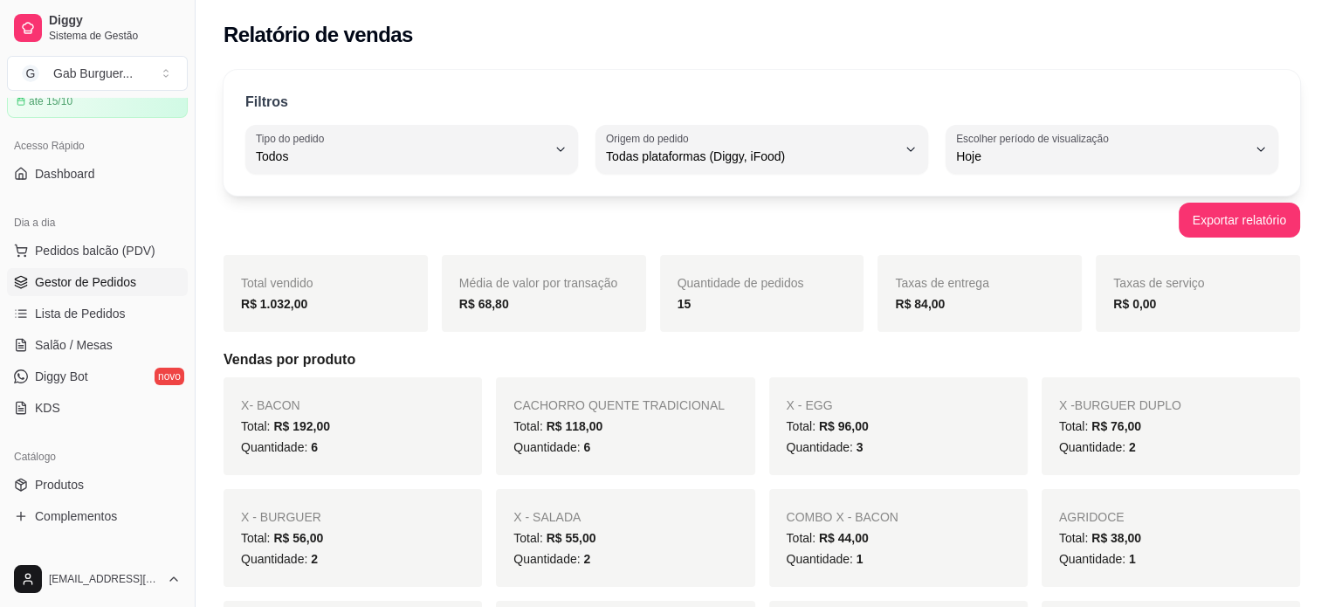
click at [97, 289] on span "Gestor de Pedidos" at bounding box center [85, 281] width 101 height 17
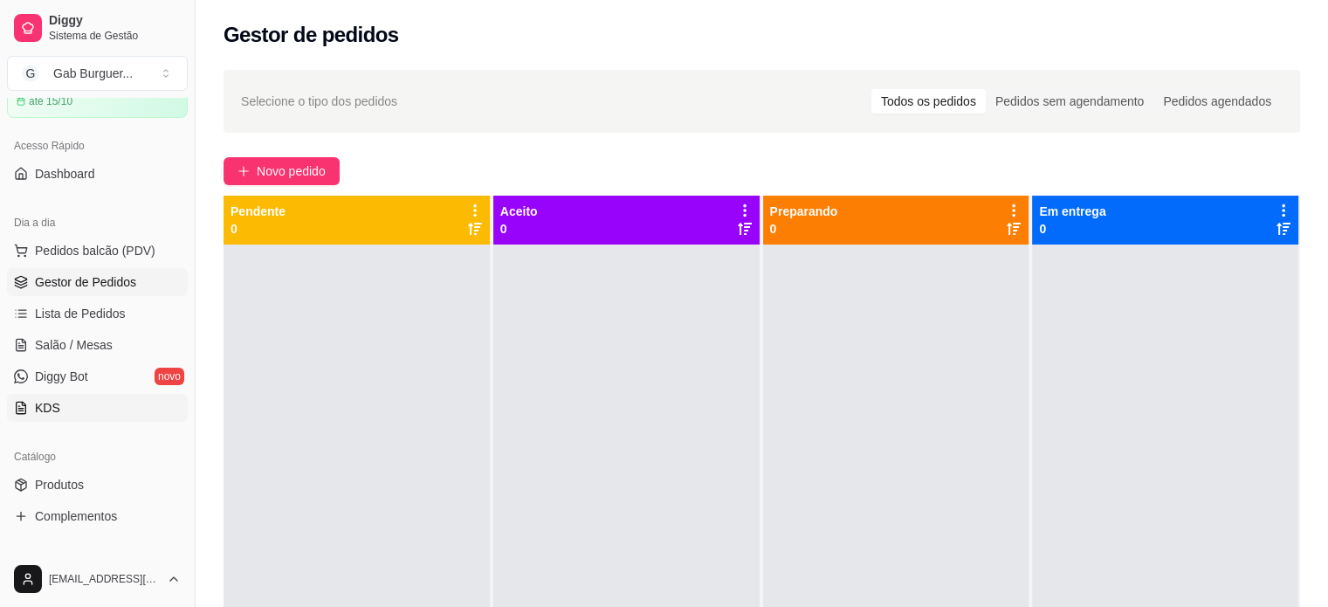
scroll to position [175, 0]
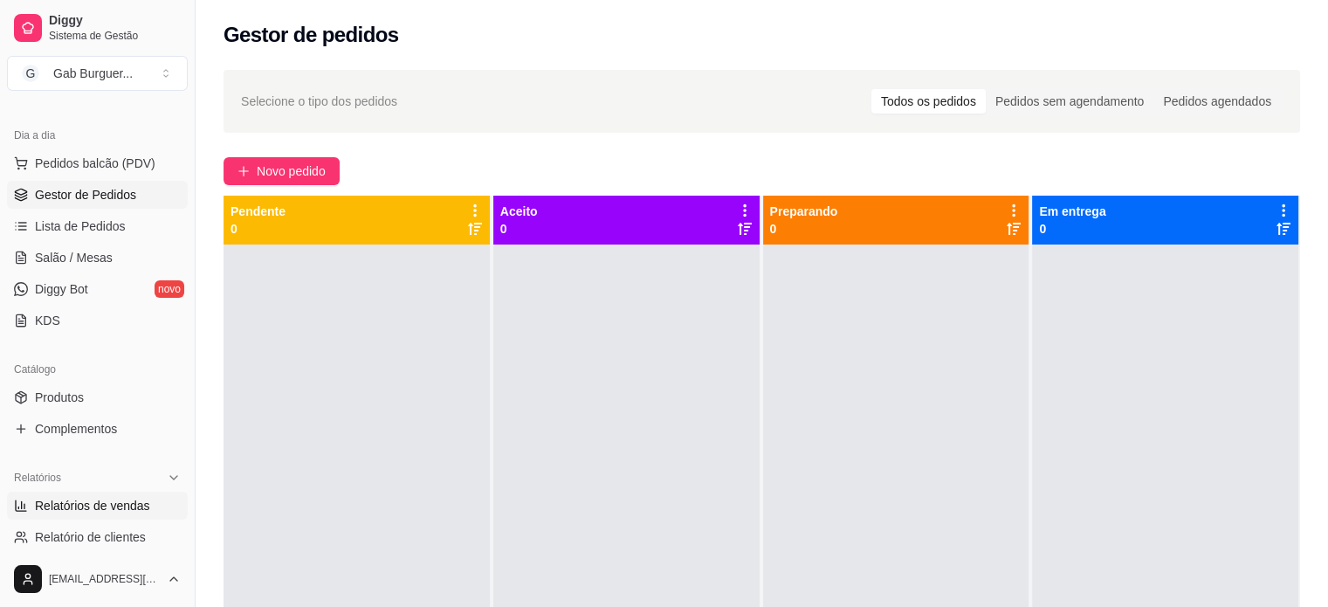
click at [125, 505] on span "Relatórios de vendas" at bounding box center [92, 505] width 115 height 17
select select "ALL"
select select "0"
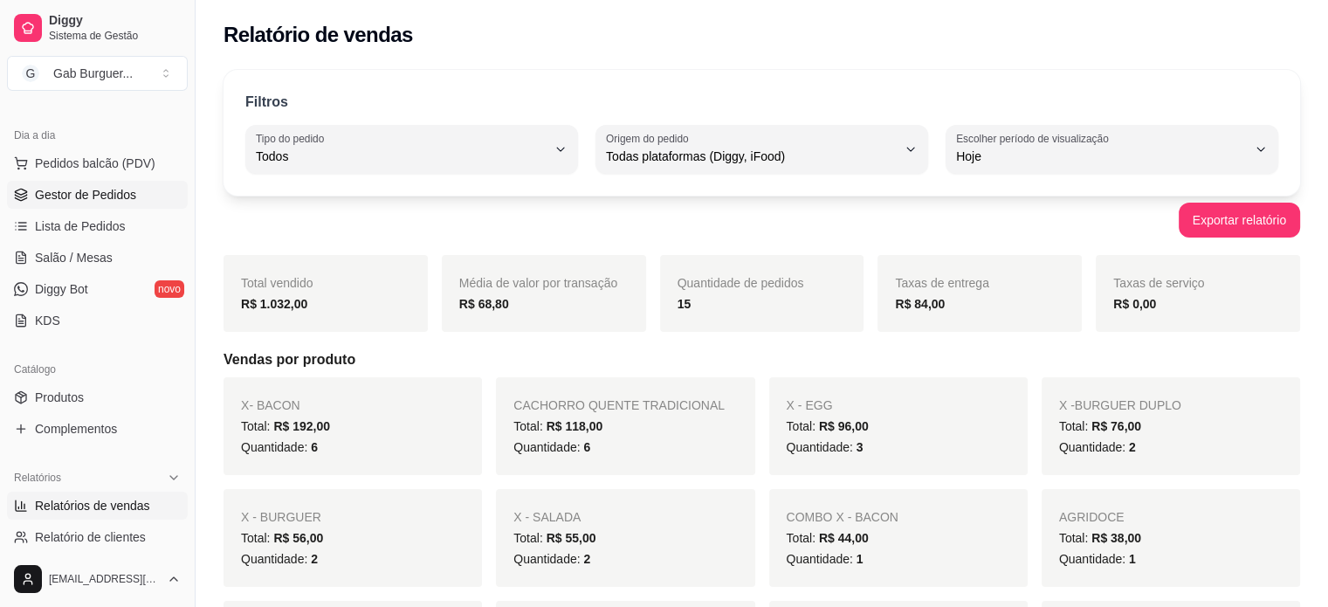
click at [56, 196] on span "Gestor de Pedidos" at bounding box center [85, 194] width 101 height 17
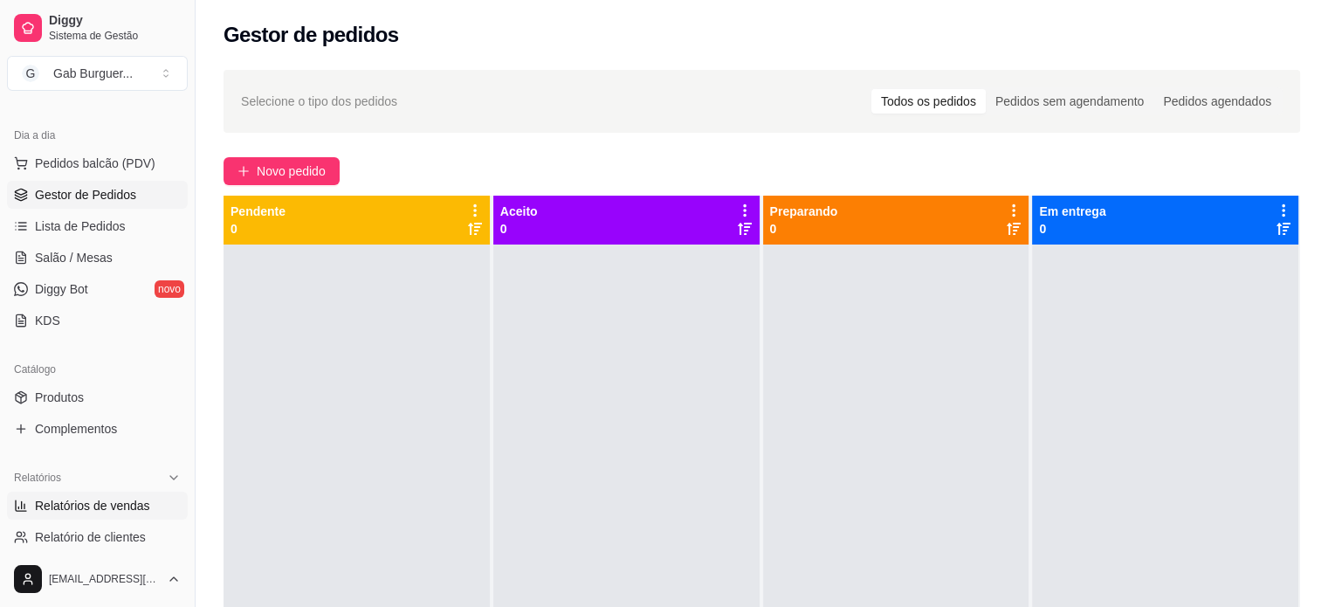
click at [101, 497] on span "Relatórios de vendas" at bounding box center [92, 505] width 115 height 17
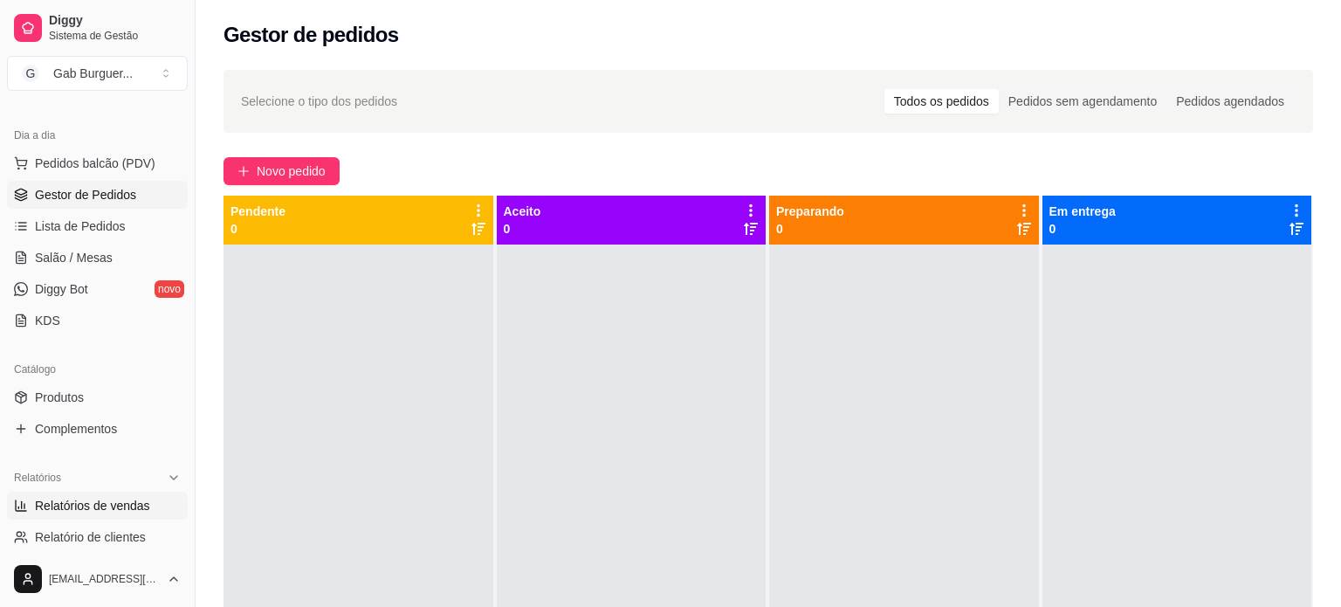
select select "ALL"
select select "0"
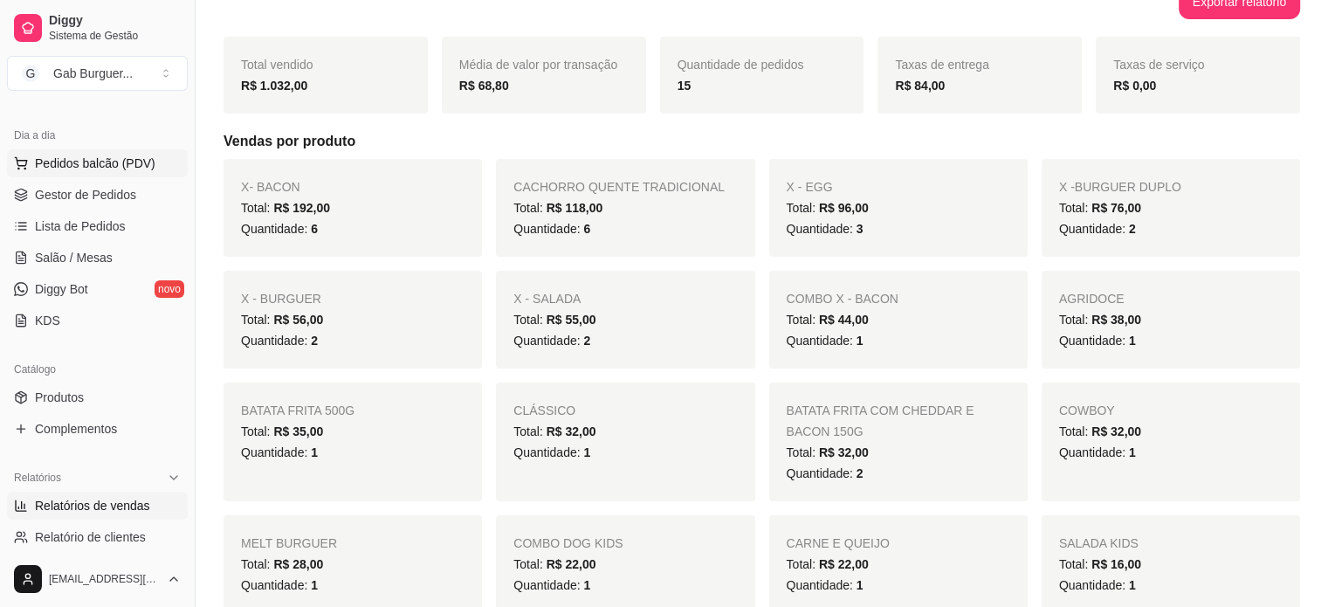
scroll to position [436, 0]
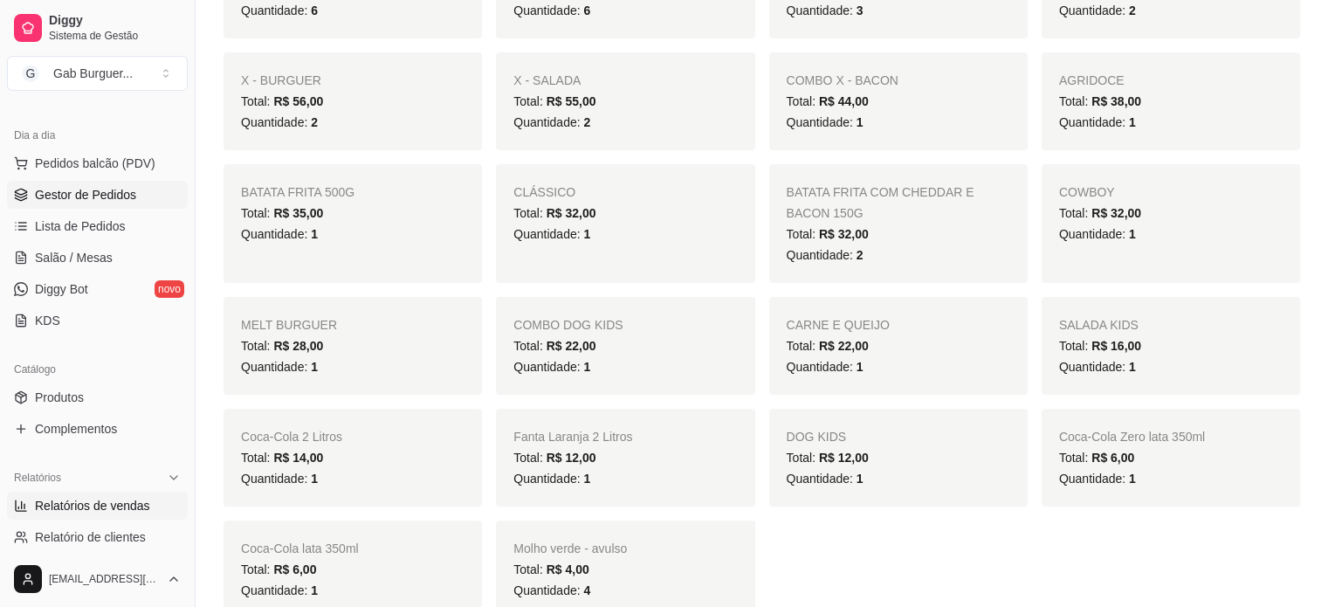
click at [33, 189] on link "Gestor de Pedidos" at bounding box center [97, 195] width 181 height 28
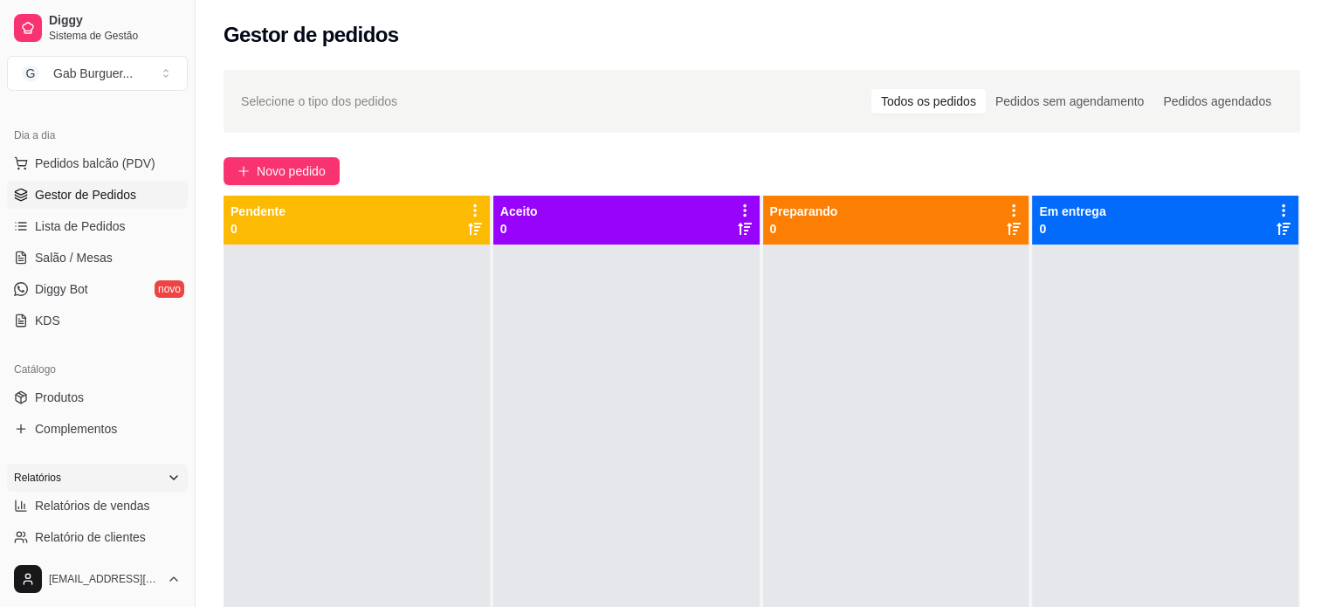
scroll to position [262, 0]
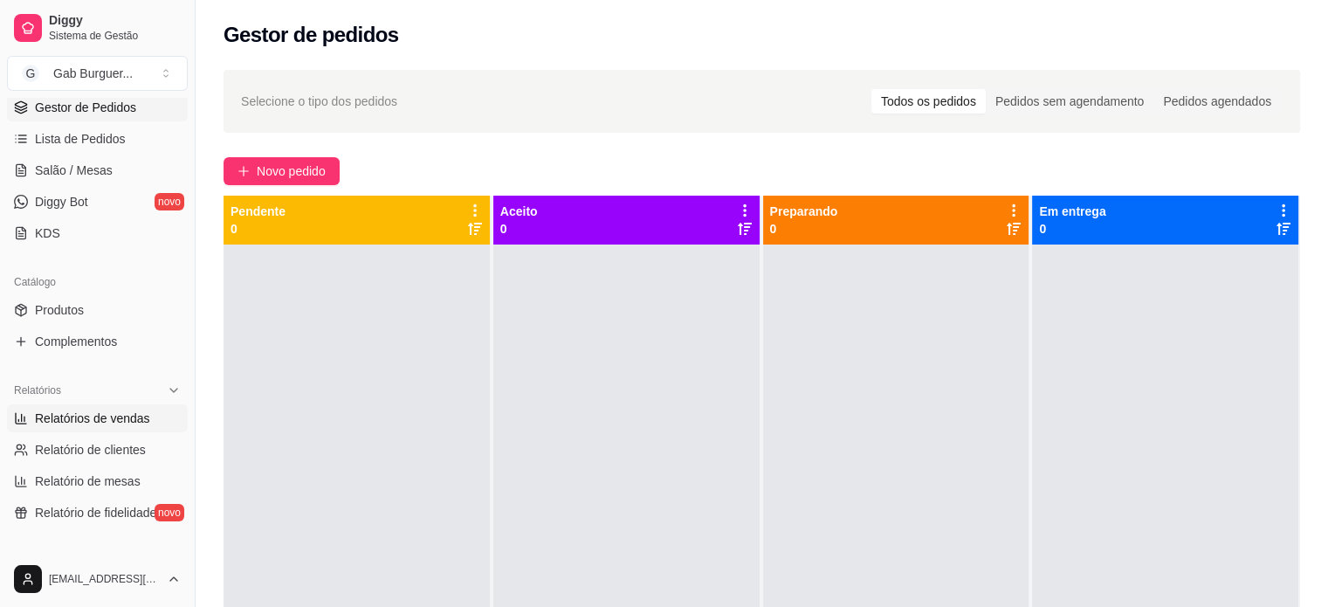
click at [94, 413] on span "Relatórios de vendas" at bounding box center [92, 417] width 115 height 17
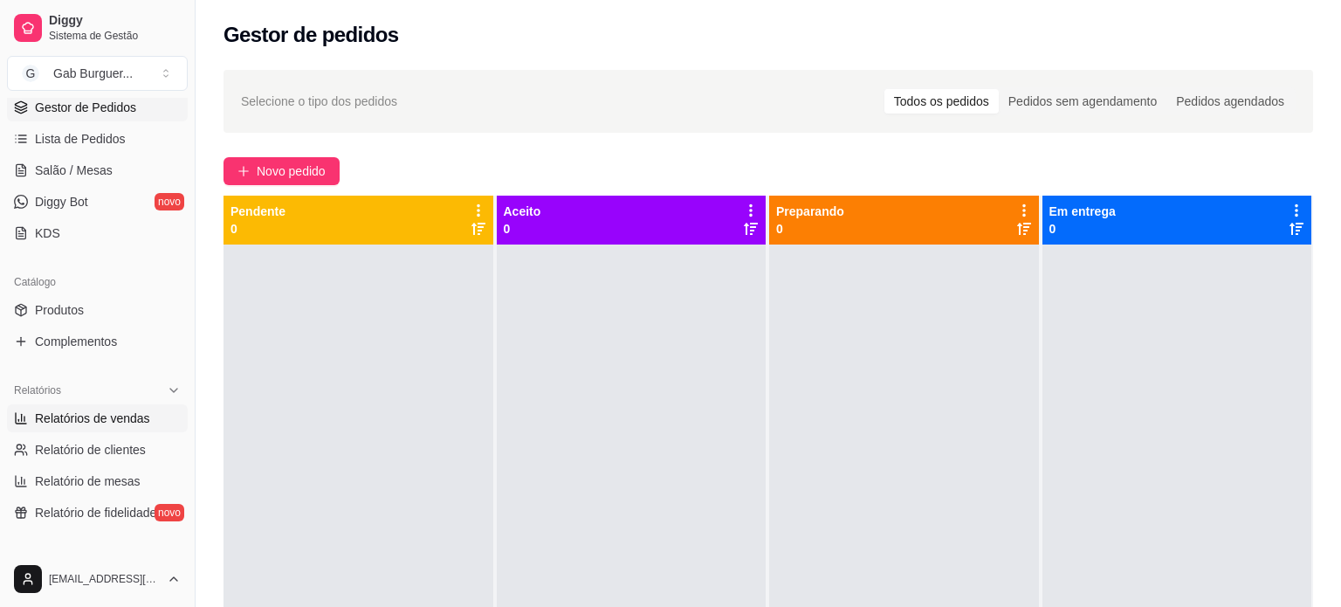
select select "ALL"
select select "0"
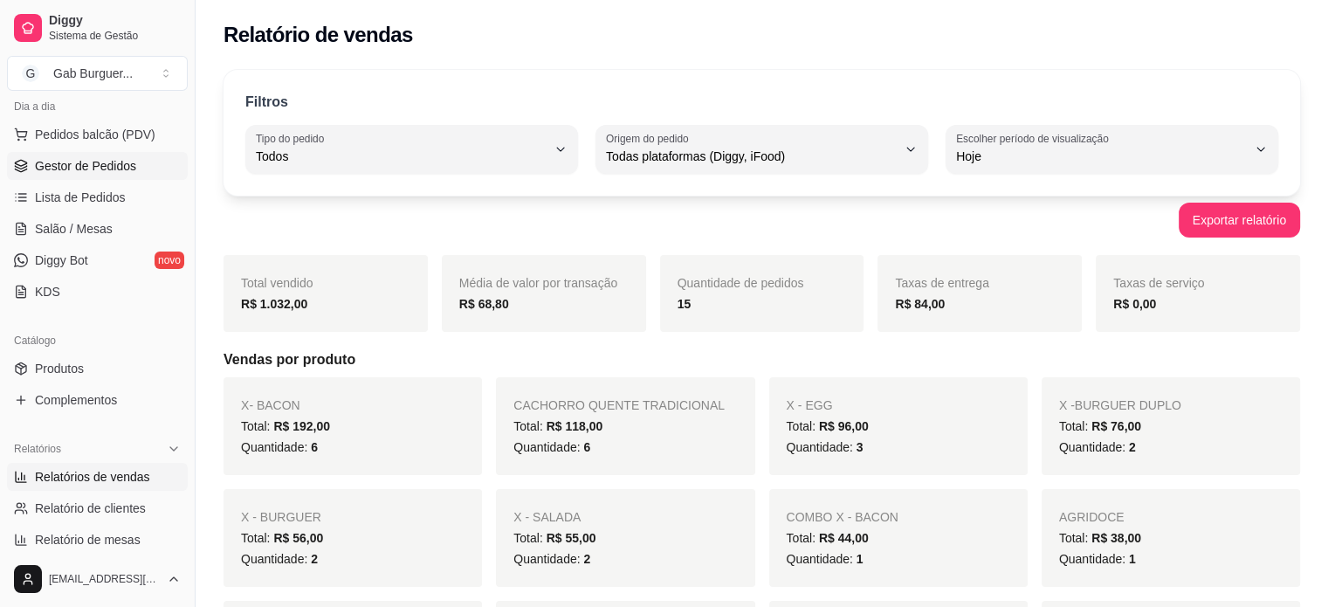
scroll to position [175, 0]
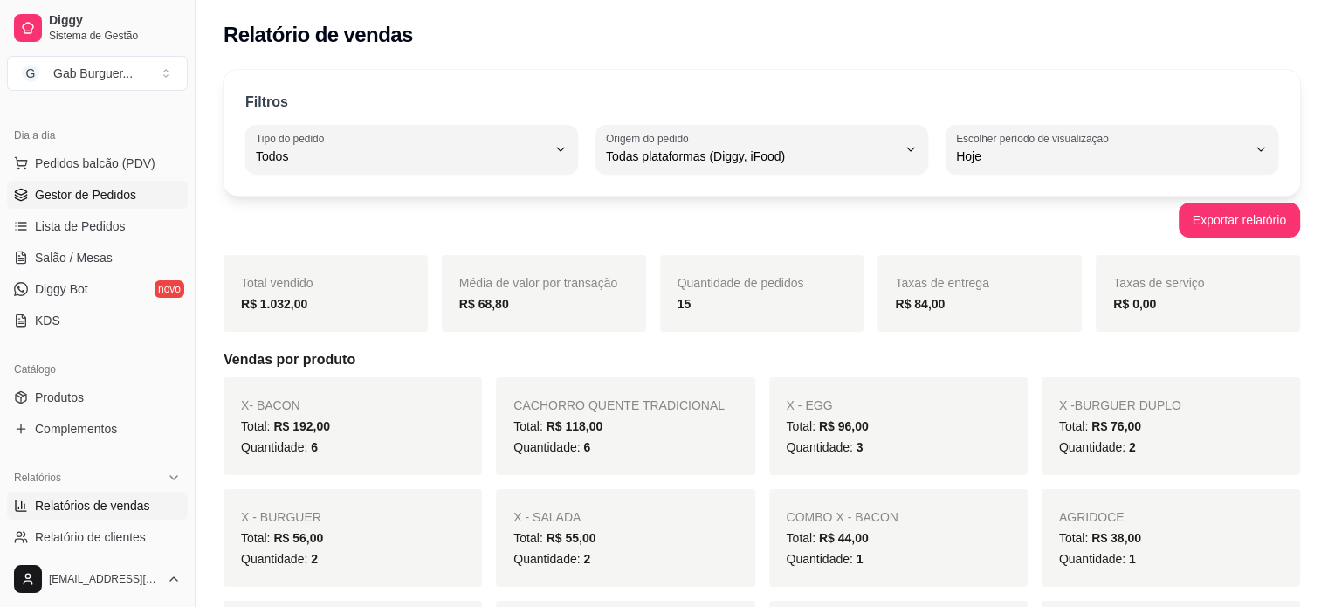
click at [100, 191] on span "Gestor de Pedidos" at bounding box center [85, 194] width 101 height 17
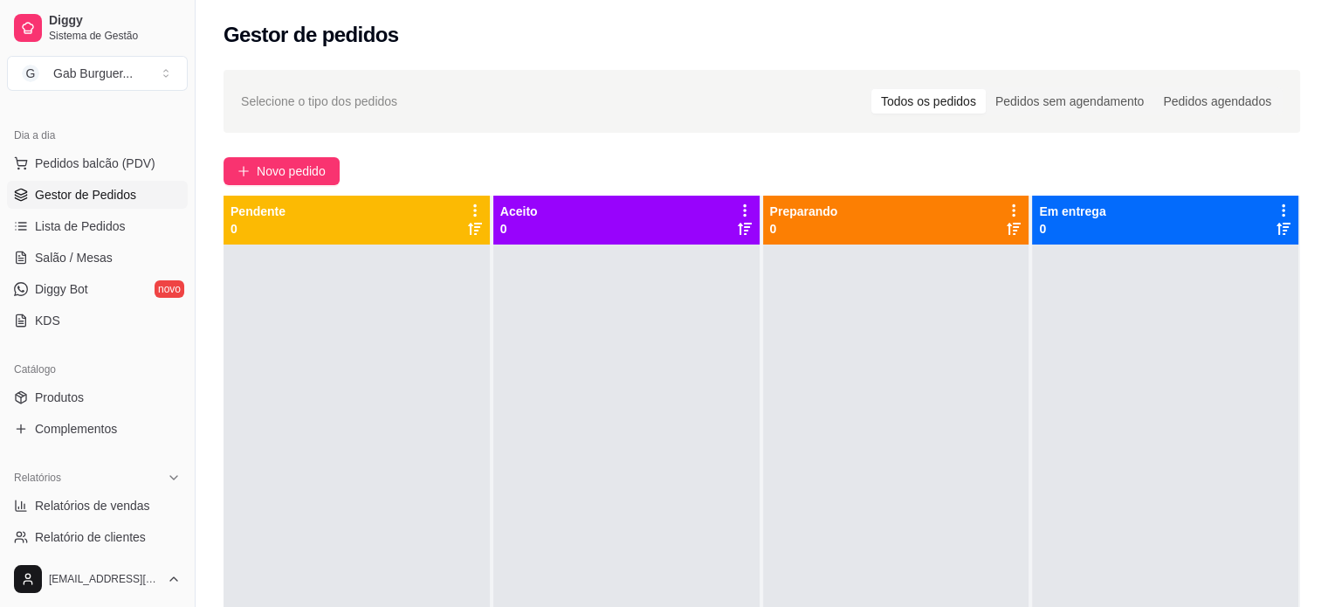
click at [347, 341] on div at bounding box center [356, 547] width 266 height 607
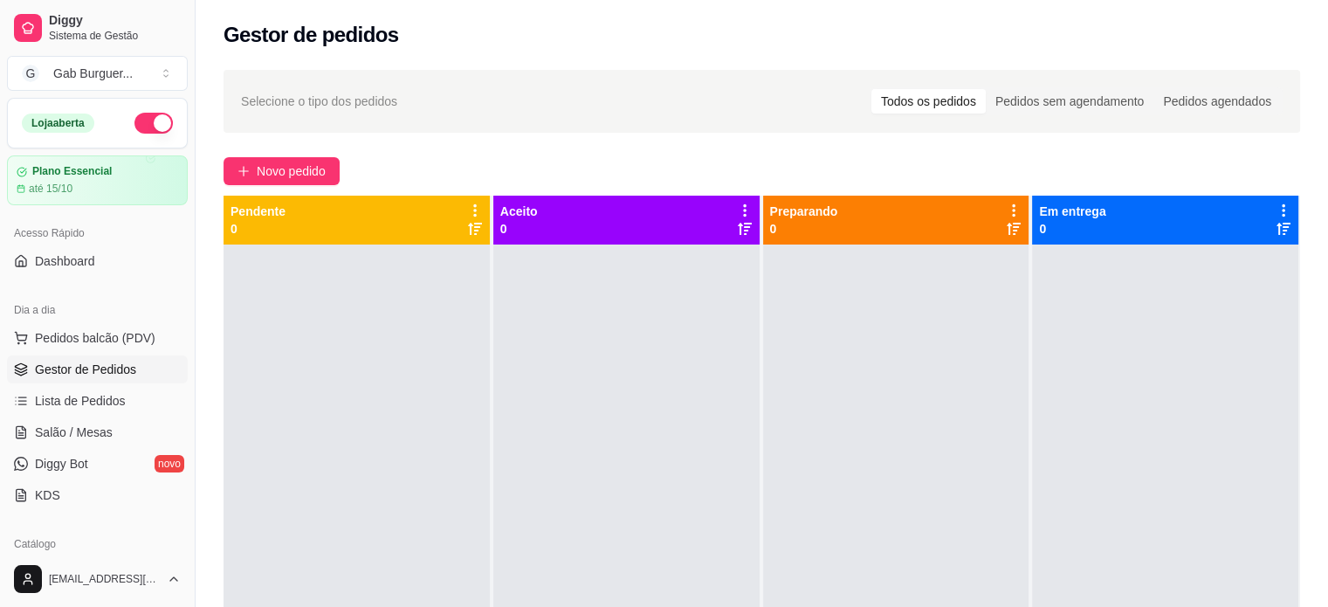
click at [143, 120] on button "button" at bounding box center [153, 123] width 38 height 21
